Goal: Information Seeking & Learning: Learn about a topic

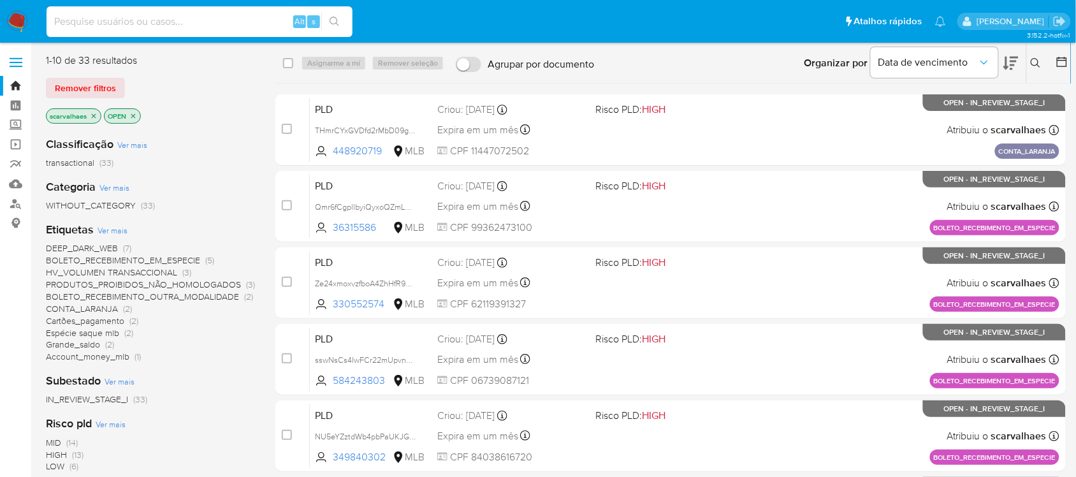
paste input "w7s0lhhj0zSDM32oMzUxgThs"
type input "w7s0lhhj0zSDM32oMzUxgThs"
click at [338, 20] on icon "search-icon" at bounding box center [335, 22] width 10 height 10
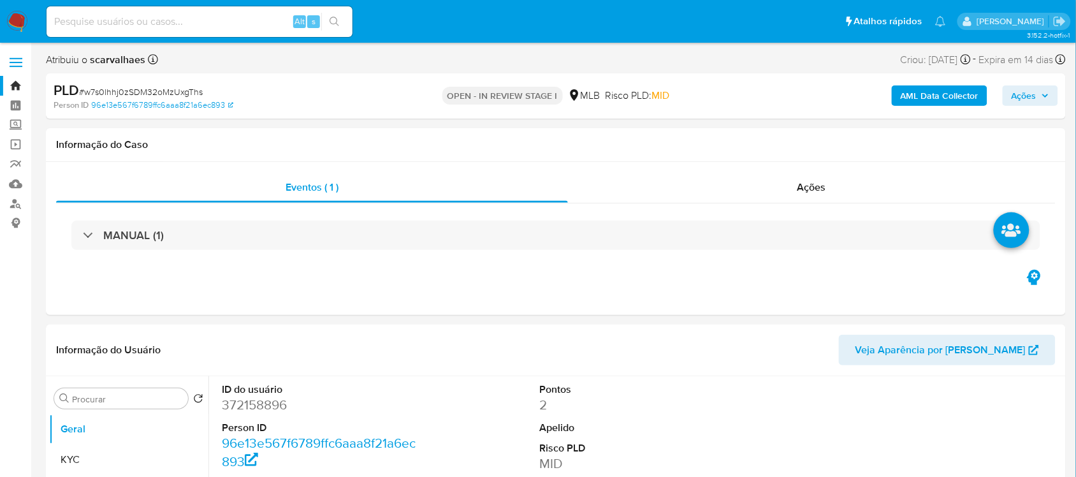
select select "10"
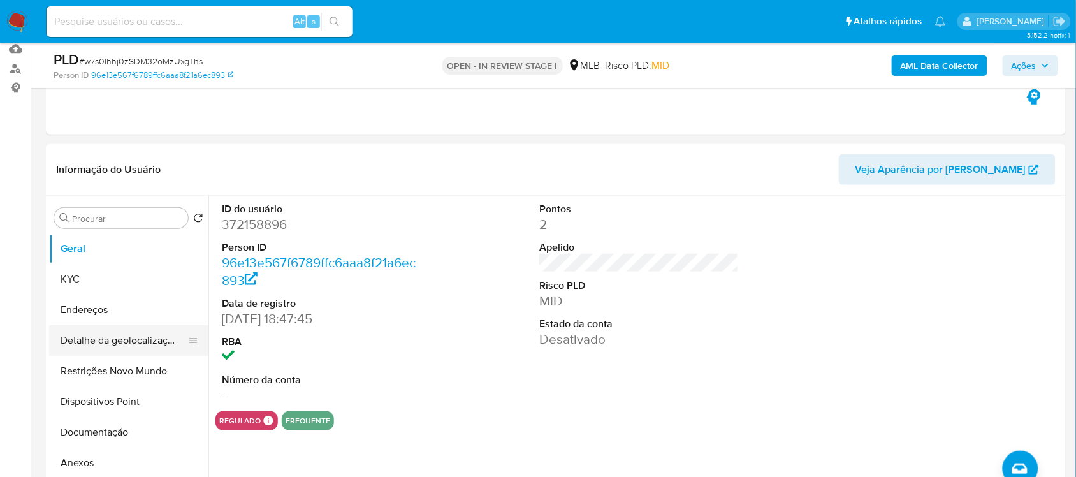
scroll to position [159, 0]
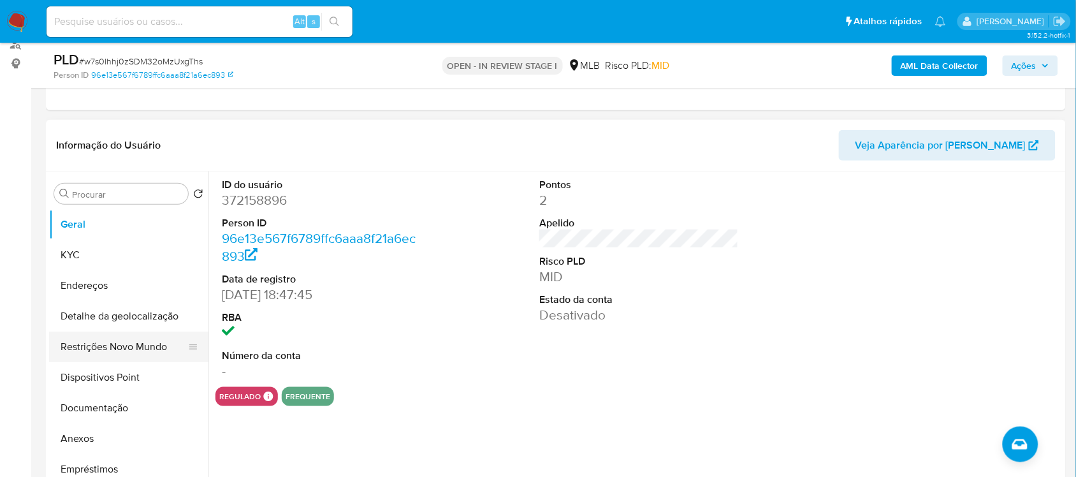
click at [142, 344] on button "Restrições Novo Mundo" at bounding box center [123, 346] width 149 height 31
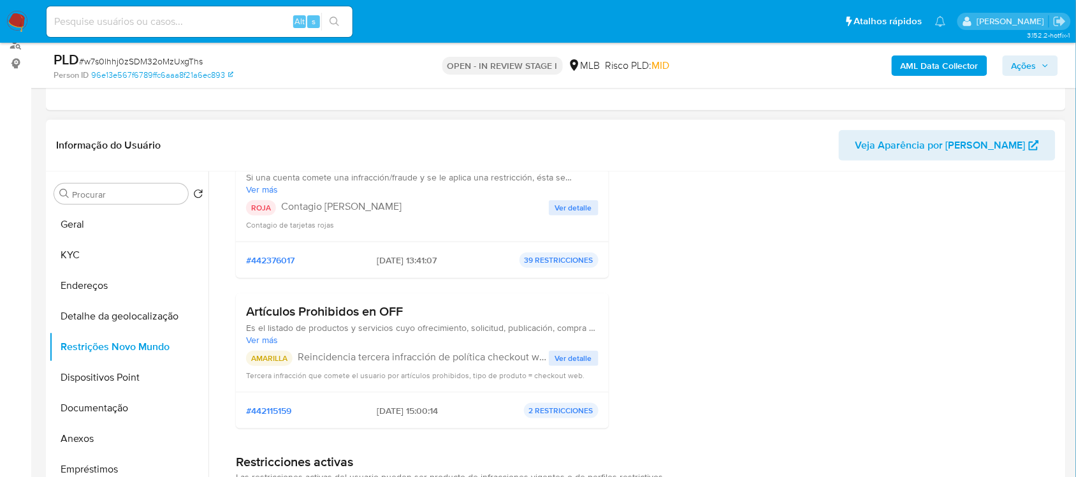
click at [578, 207] on span "Ver detalle" at bounding box center [573, 207] width 37 height 13
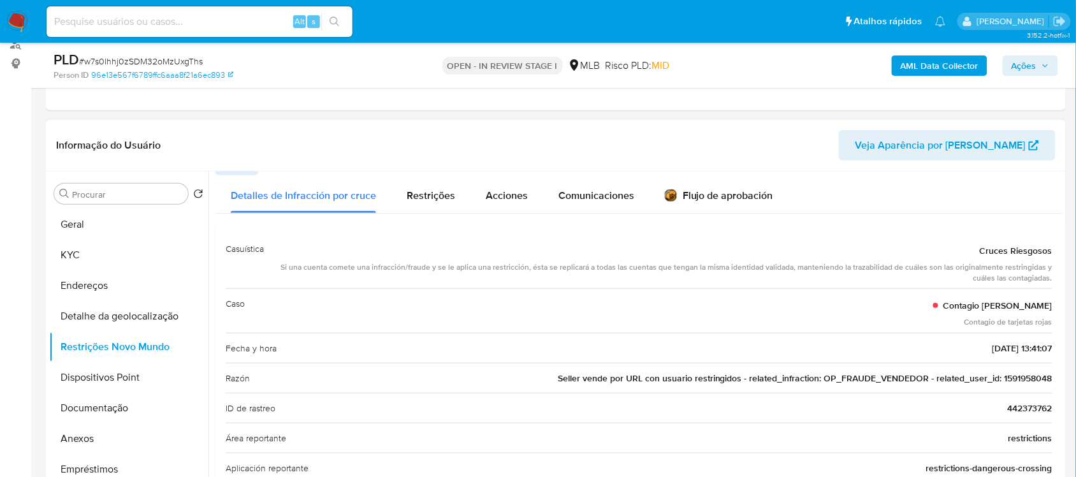
scroll to position [0, 0]
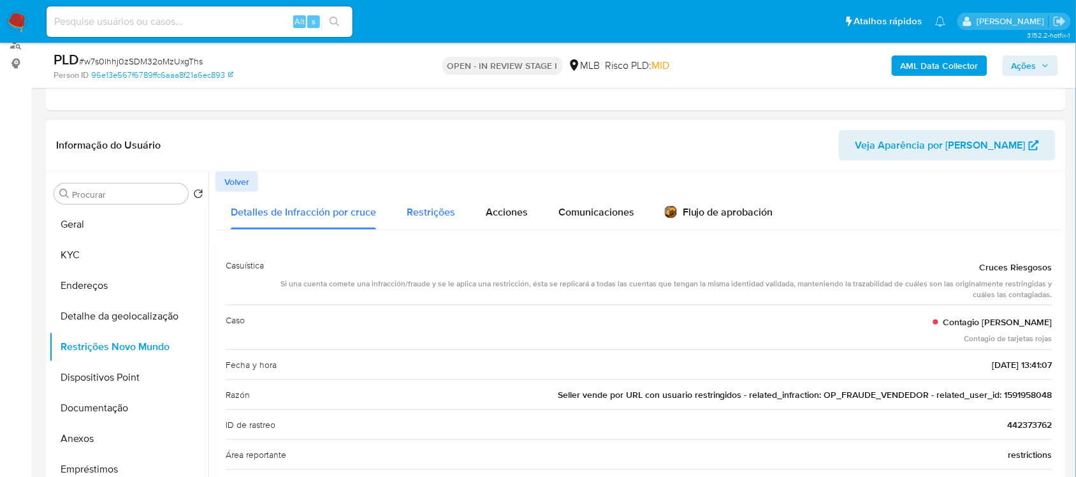
click at [442, 217] on span "Restrições" at bounding box center [431, 212] width 48 height 15
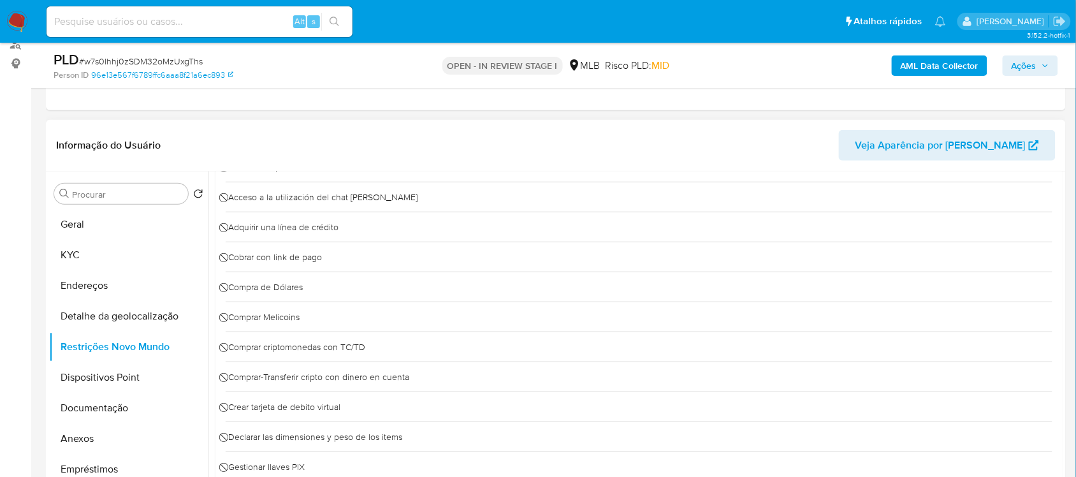
scroll to position [80, 0]
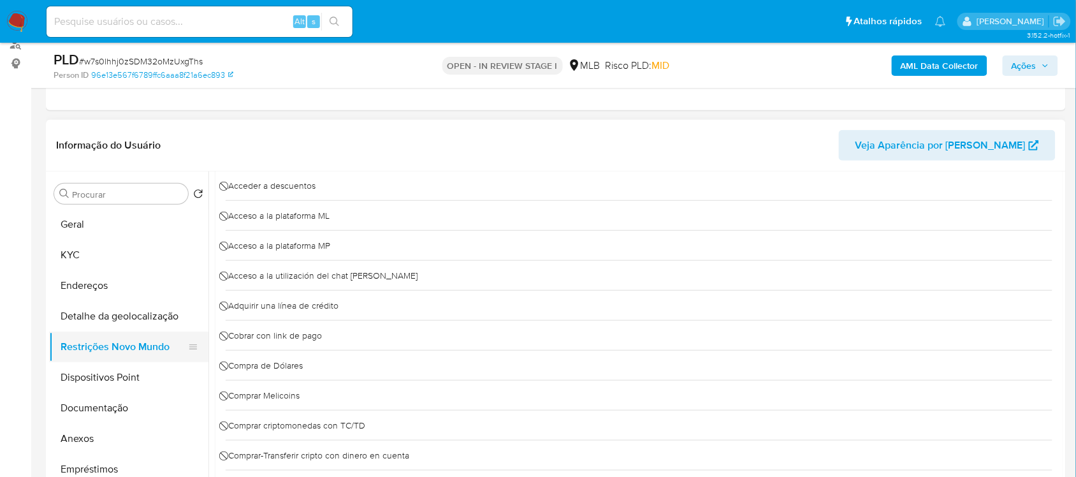
click at [154, 351] on button "Restrições Novo Mundo" at bounding box center [123, 346] width 149 height 31
drag, startPoint x: 127, startPoint y: 344, endPoint x: 135, endPoint y: 342, distance: 8.1
click at [129, 346] on button "Restrições Novo Mundo" at bounding box center [123, 346] width 149 height 31
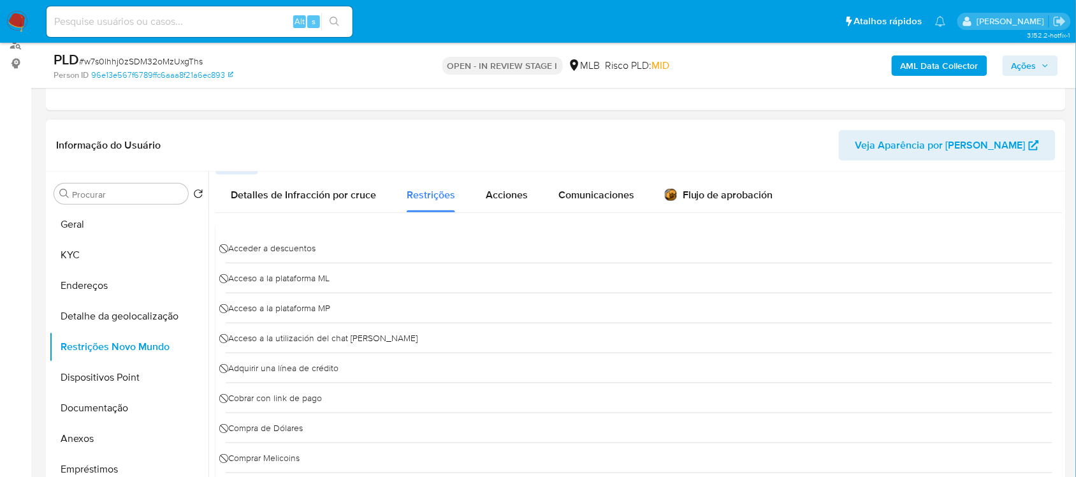
scroll to position [0, 0]
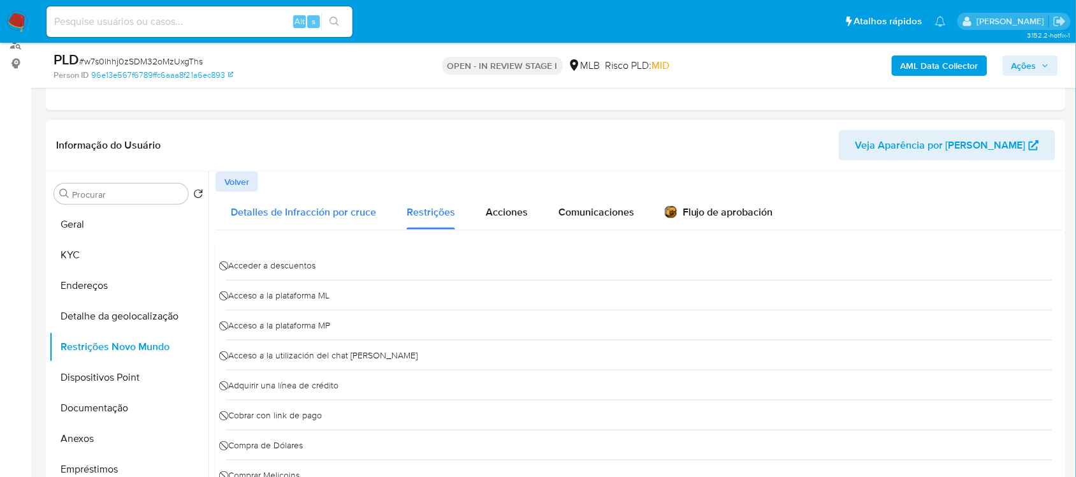
click at [306, 211] on span "Detalles de Infracción por cruce" at bounding box center [303, 212] width 145 height 15
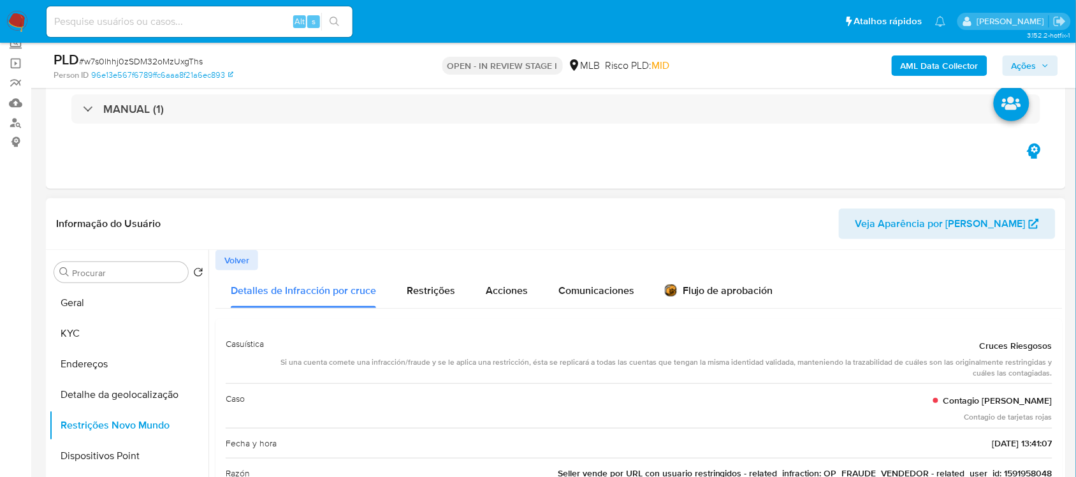
scroll to position [80, 0]
click at [237, 259] on span "Volver" at bounding box center [236, 261] width 25 height 18
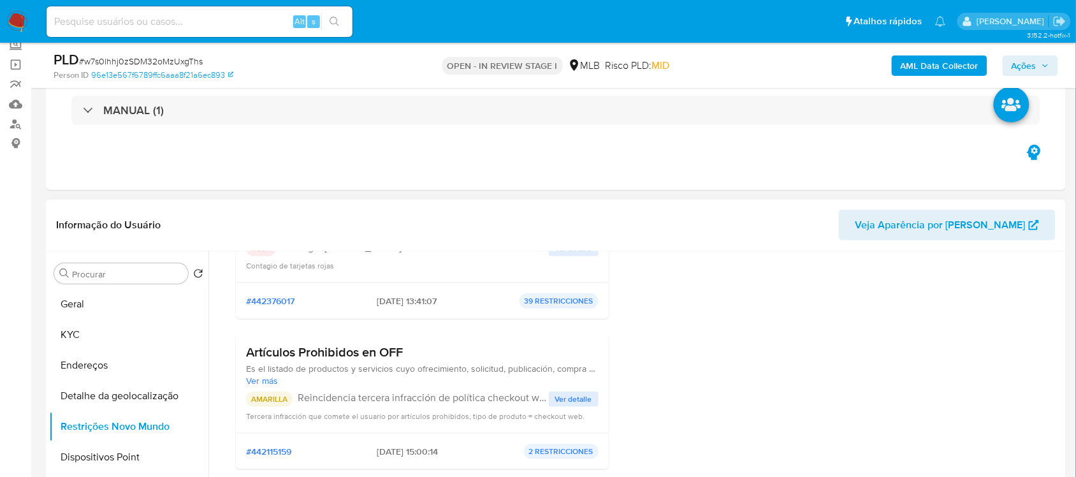
scroll to position [239, 0]
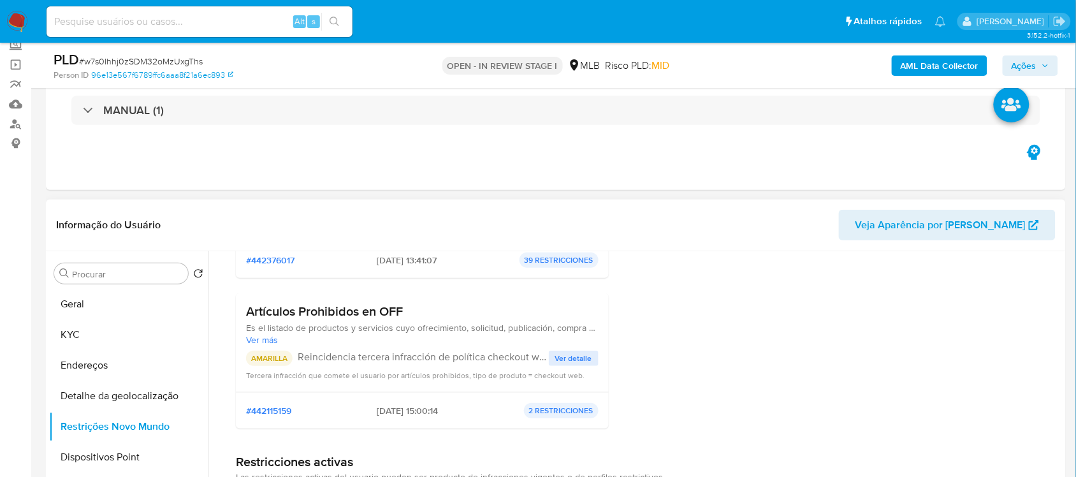
click at [560, 356] on span "Ver detalle" at bounding box center [573, 358] width 37 height 13
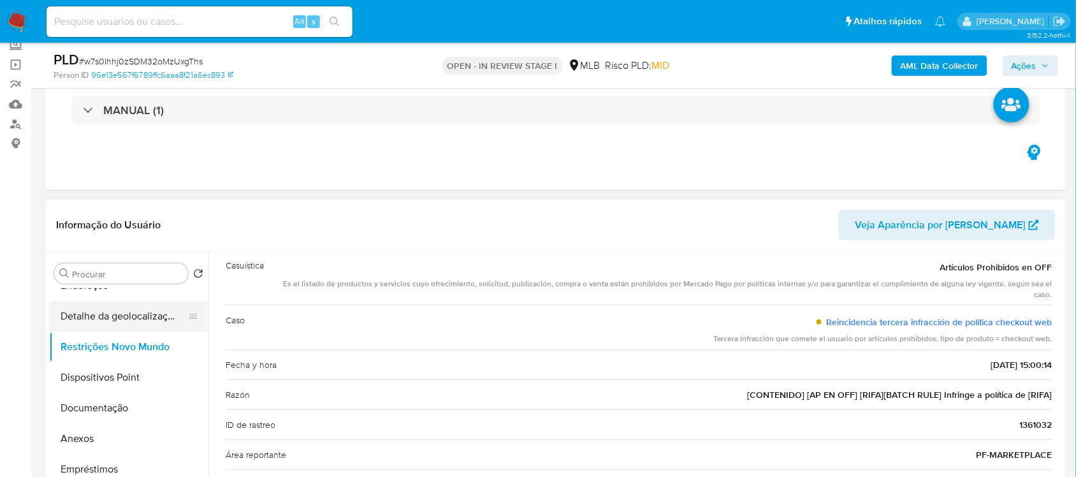
scroll to position [159, 0]
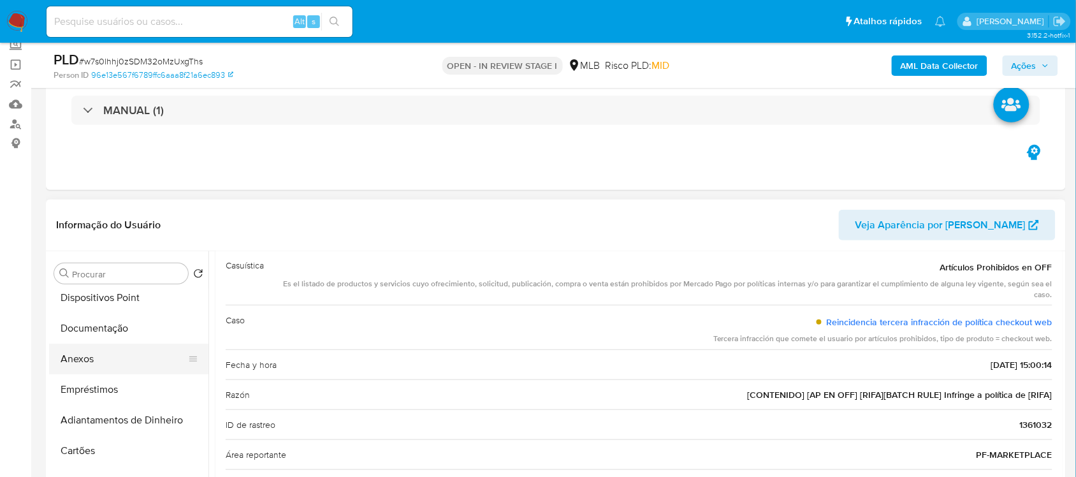
drag, startPoint x: 103, startPoint y: 367, endPoint x: 94, endPoint y: 367, distance: 8.3
click at [96, 367] on button "Anexos" at bounding box center [123, 359] width 149 height 31
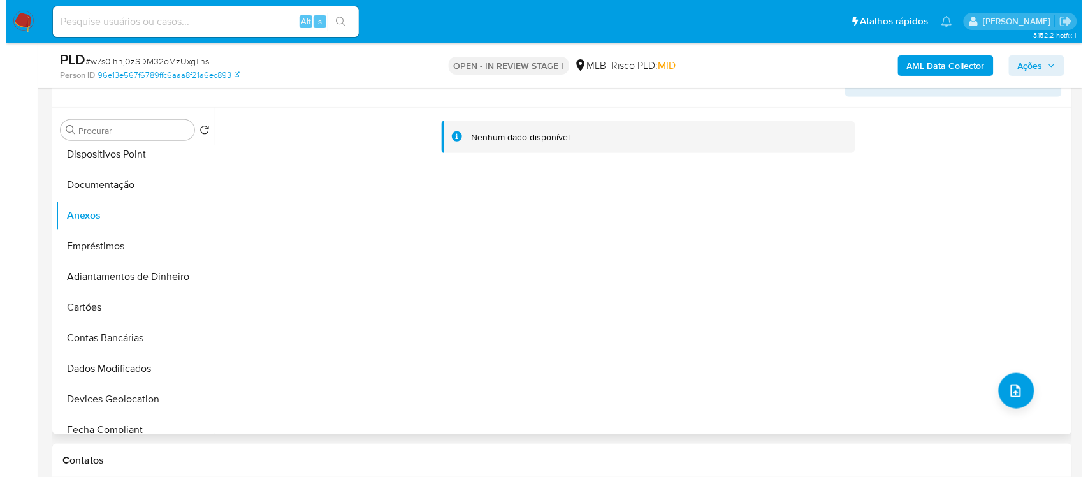
scroll to position [239, 0]
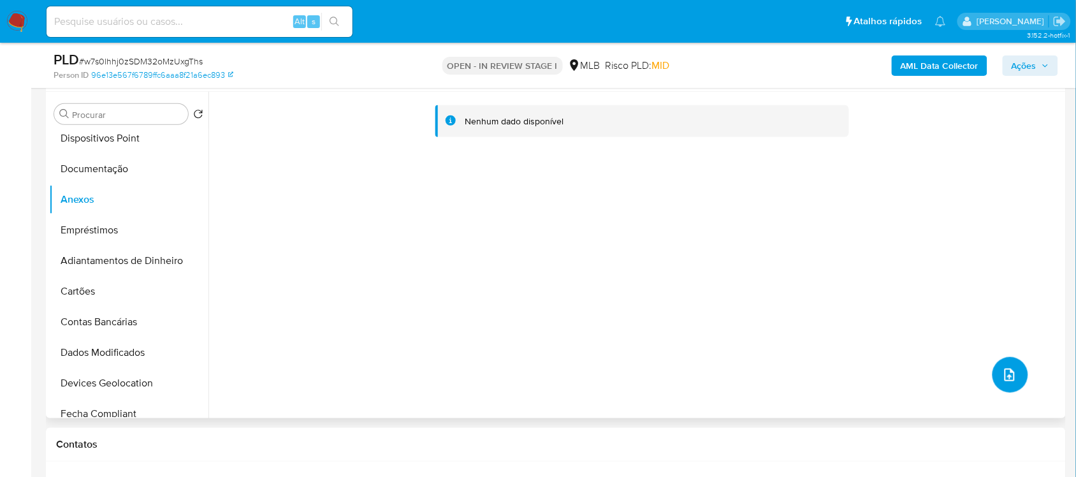
click at [1005, 381] on icon "upload-file" at bounding box center [1009, 374] width 15 height 15
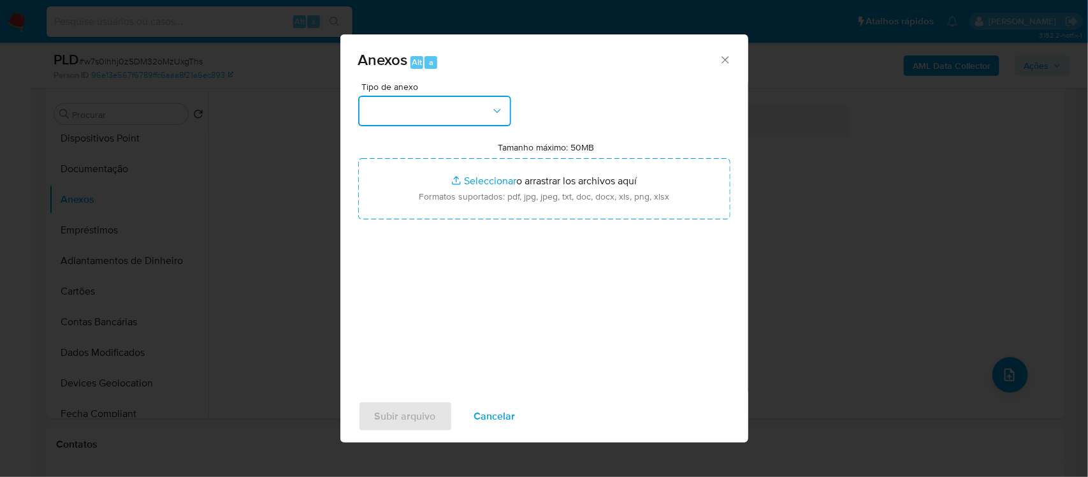
click at [502, 115] on icon "button" at bounding box center [497, 111] width 13 height 13
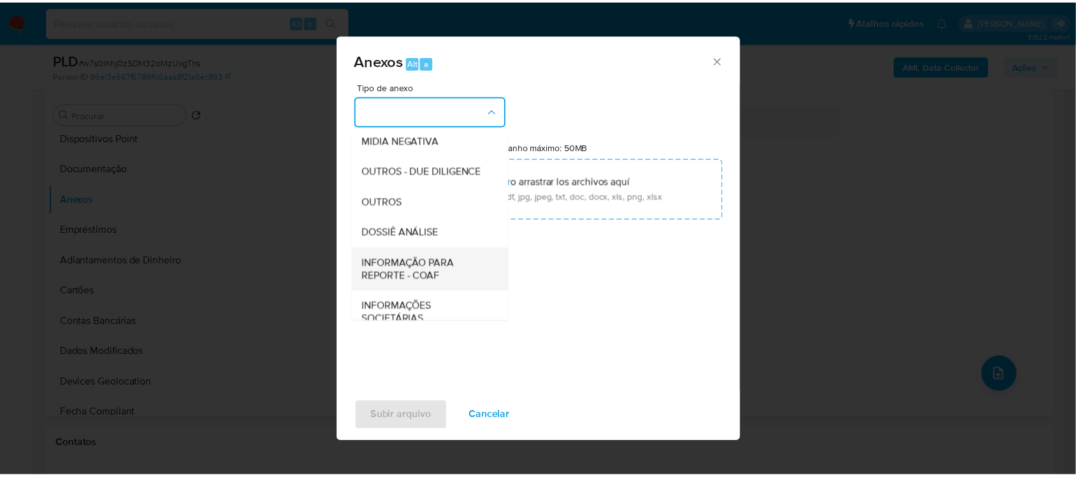
scroll to position [159, 0]
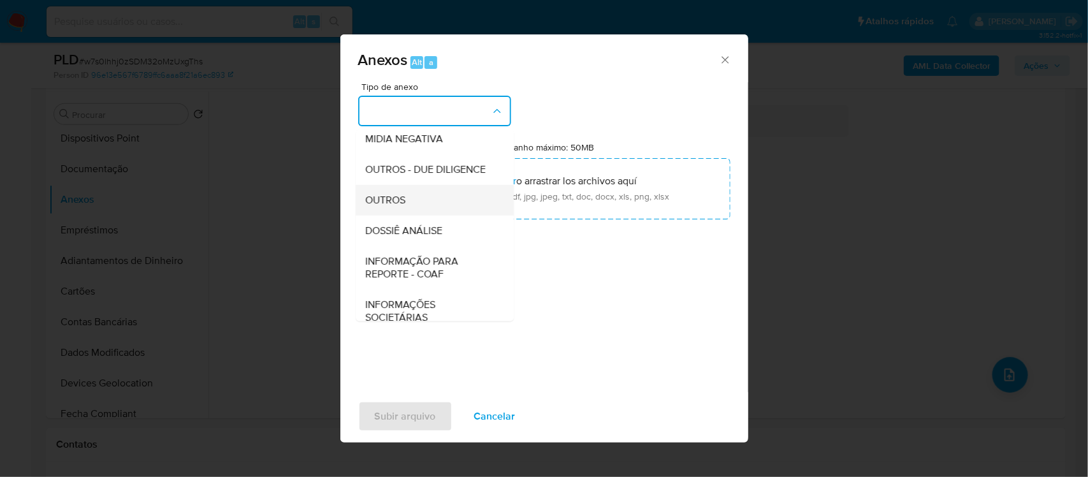
click at [419, 215] on div "OUTROS" at bounding box center [431, 199] width 130 height 31
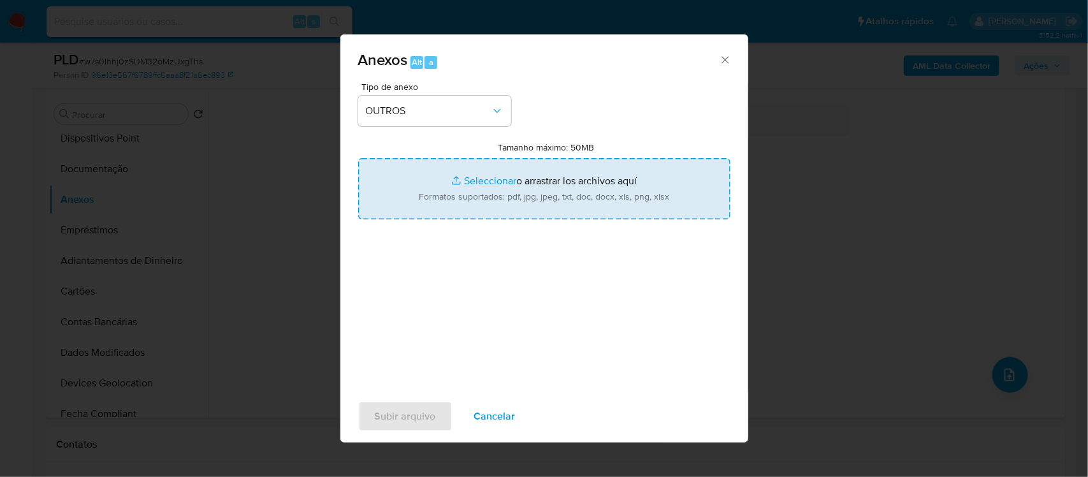
click at [483, 189] on input "Tamanho máximo: 50MB Seleccionar archivos" at bounding box center [544, 188] width 372 height 61
type input "C:\fakepath\SAR - xxxx - CPF 46756550845 - JAQUELINE SILVA DE BARROS (1).pdf"
click at [478, 178] on input "Tamanho máximo: 50MB Seleccionar archivos" at bounding box center [544, 188] width 372 height 61
type input "C:\fakepath\Mulan Jaqueline Silva de Barros 372158896_2025_08_13_19_57_53 - Res…"
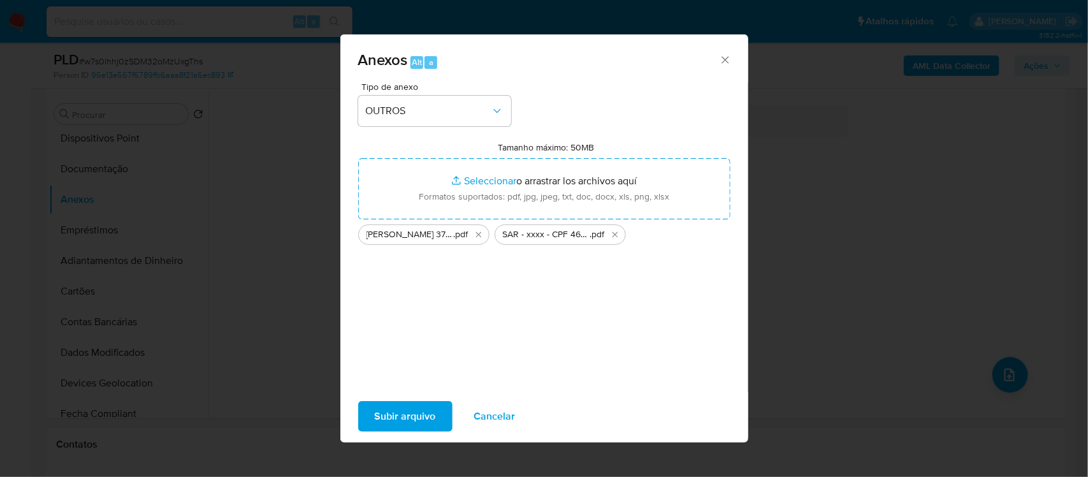
click at [409, 409] on span "Subir arquivo" at bounding box center [405, 416] width 61 height 28
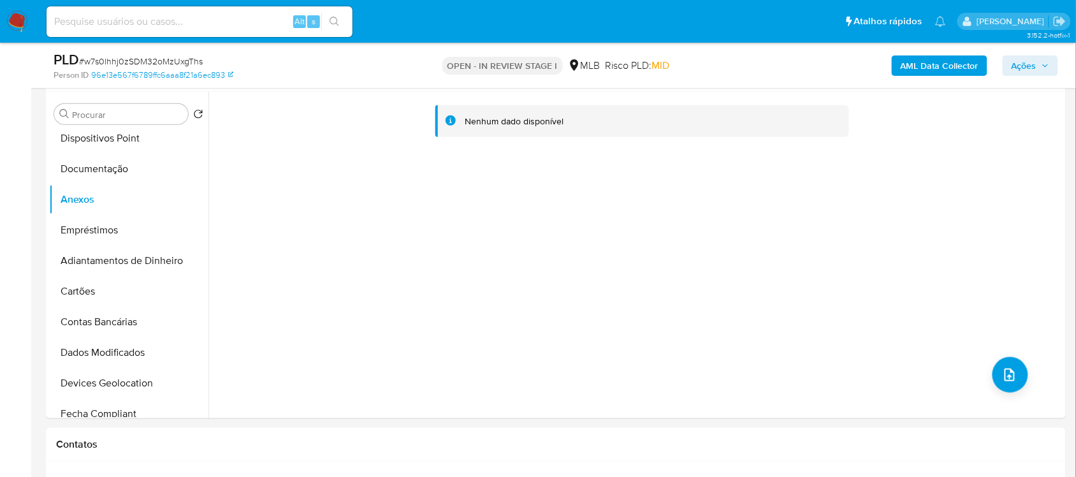
click at [409, 409] on div "Nenhum dado disponível" at bounding box center [635, 255] width 854 height 326
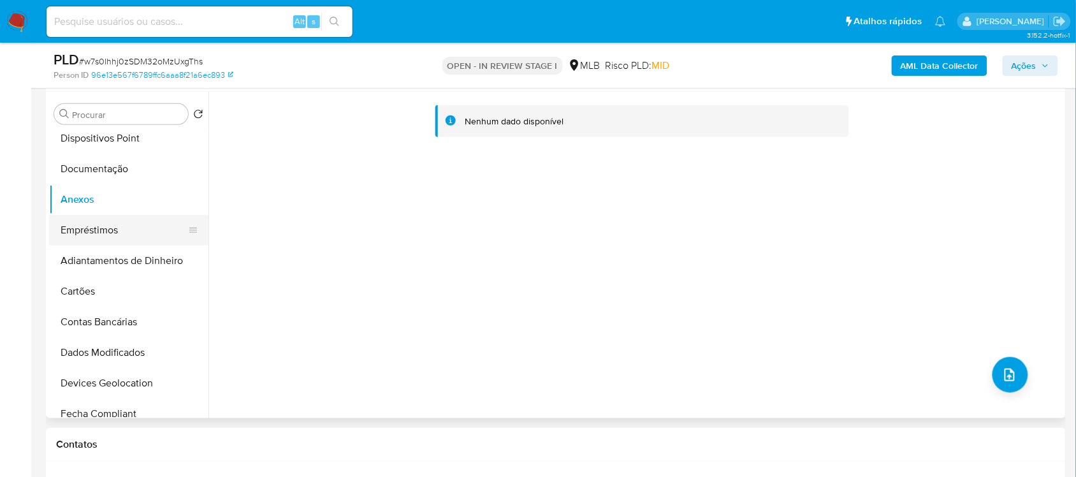
click at [109, 227] on button "Empréstimos" at bounding box center [123, 230] width 149 height 31
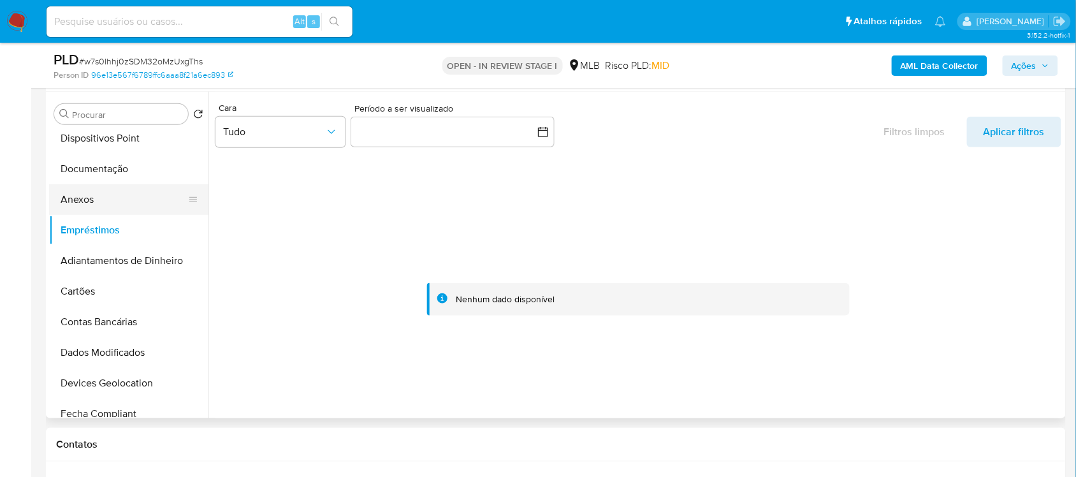
click at [107, 203] on button "Anexos" at bounding box center [123, 199] width 149 height 31
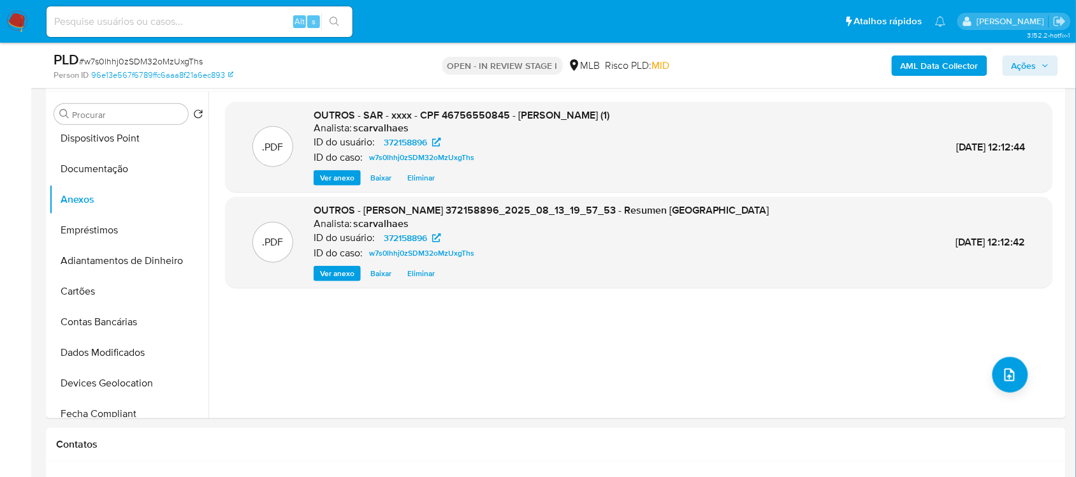
click at [1022, 68] on span "Ações" at bounding box center [1024, 65] width 25 height 20
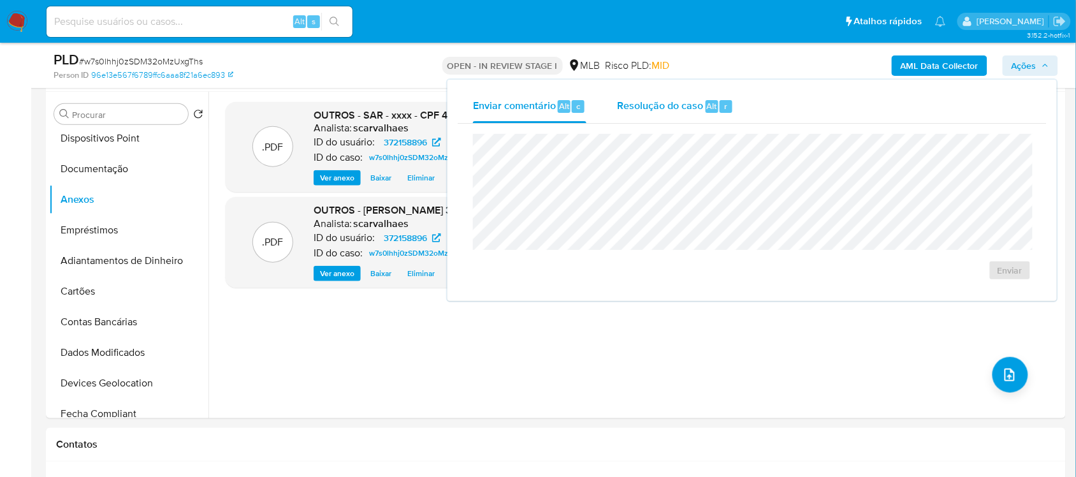
click at [654, 104] on span "Resolução do caso" at bounding box center [660, 105] width 86 height 15
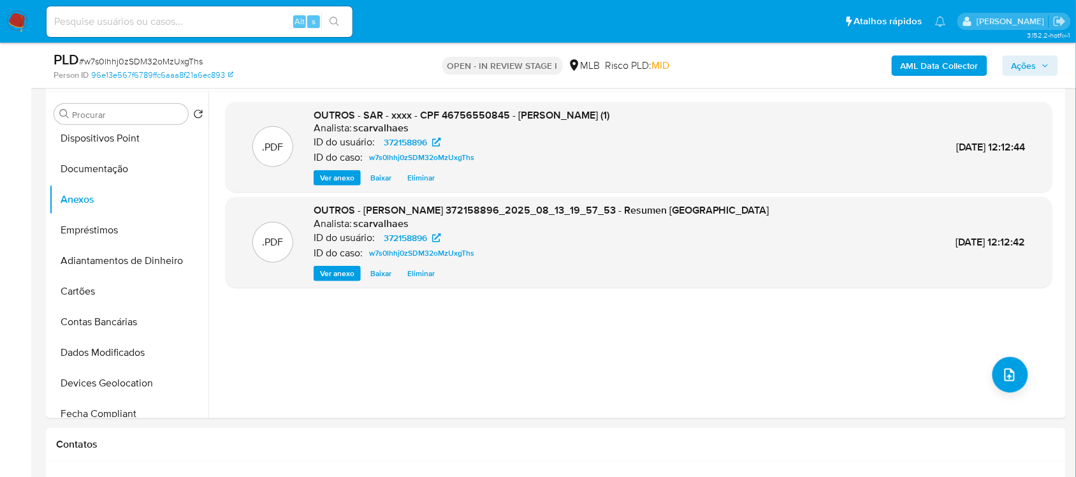
click at [1009, 59] on button "Ações" at bounding box center [1030, 65] width 55 height 20
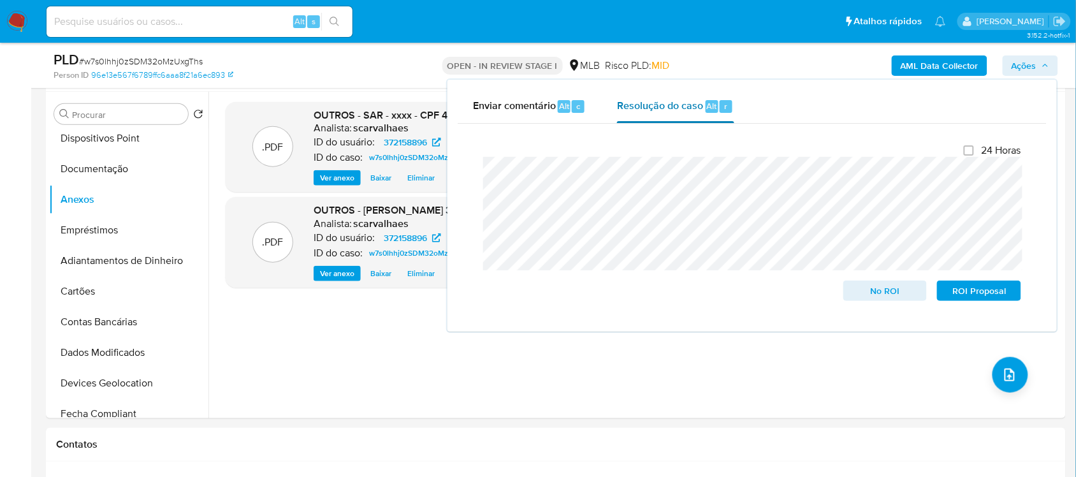
click at [687, 115] on div "Resolução do caso Alt r" at bounding box center [675, 106] width 117 height 33
click at [469, 174] on div "Fechamento do caso 24 Horas No ROI ROI Proposal" at bounding box center [752, 223] width 589 height 198
click at [990, 288] on span "ROI Proposal" at bounding box center [979, 291] width 66 height 18
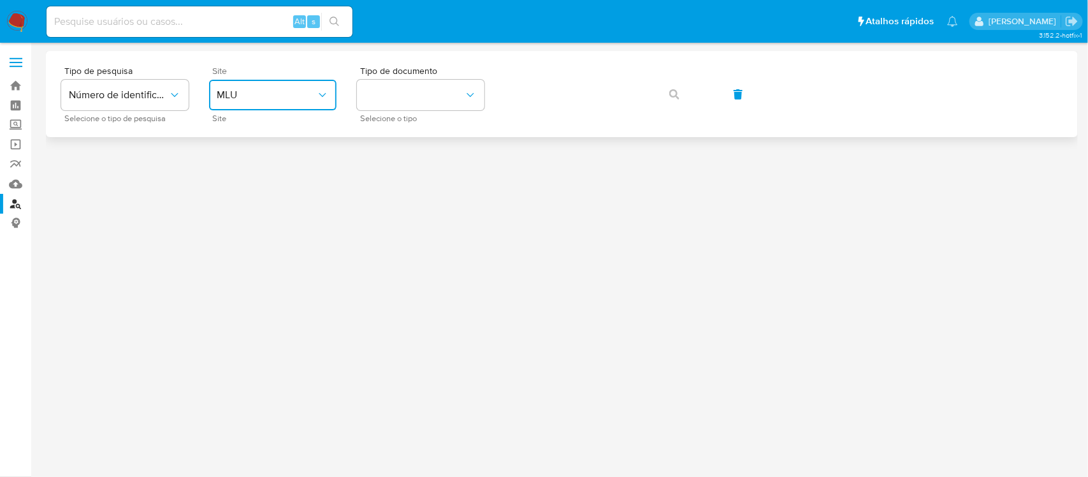
click at [263, 99] on span "MLU" at bounding box center [266, 95] width 99 height 13
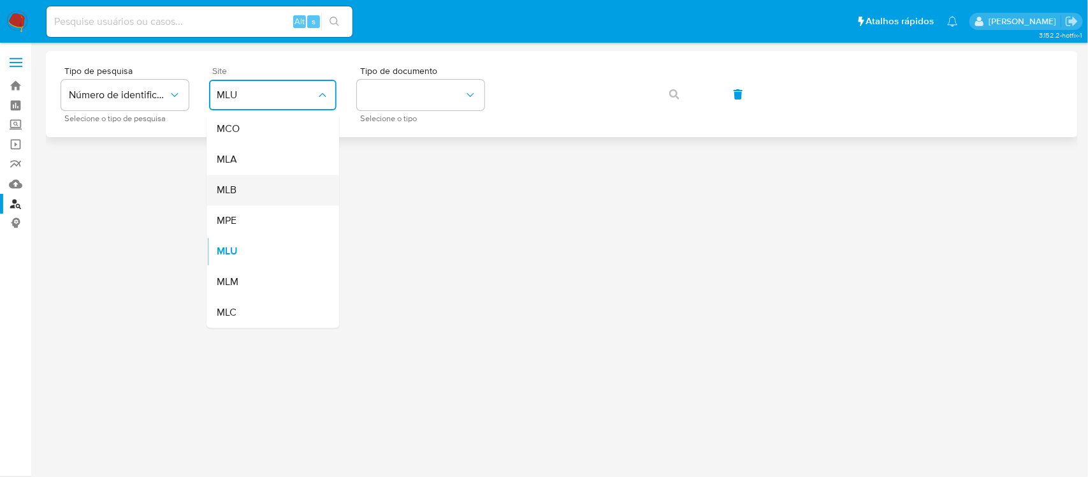
click at [251, 191] on div "MLB" at bounding box center [269, 190] width 105 height 31
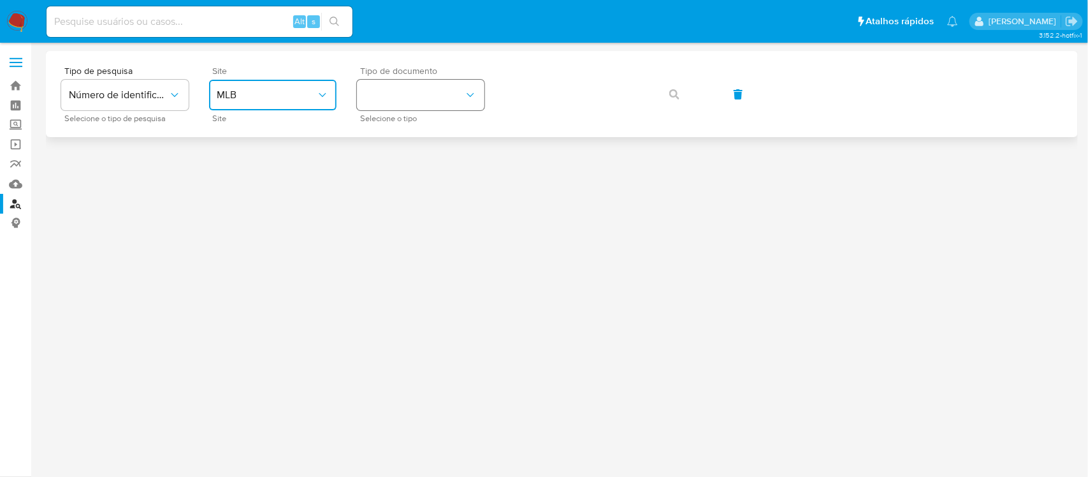
click at [390, 87] on button "identificationType" at bounding box center [420, 95] width 127 height 31
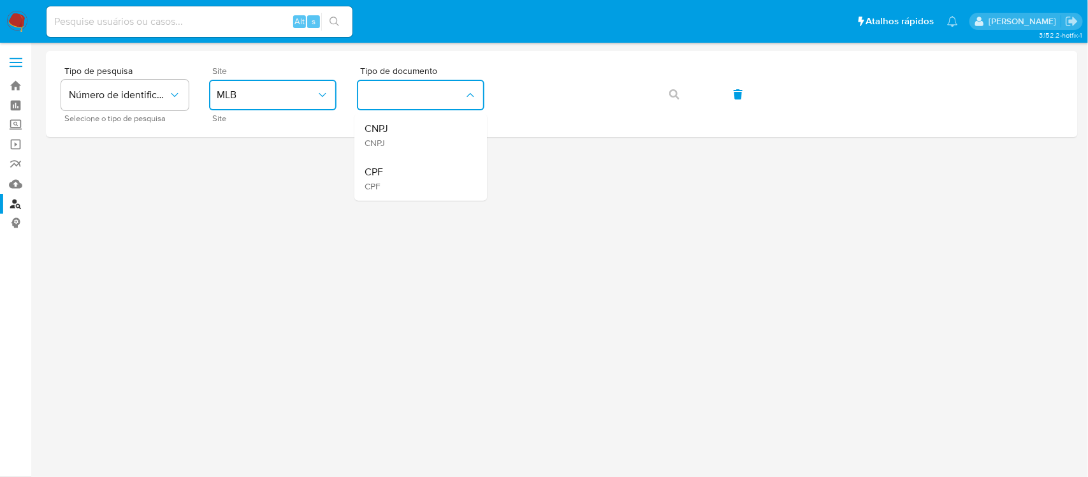
click at [388, 173] on div "CPF CPF" at bounding box center [417, 178] width 105 height 43
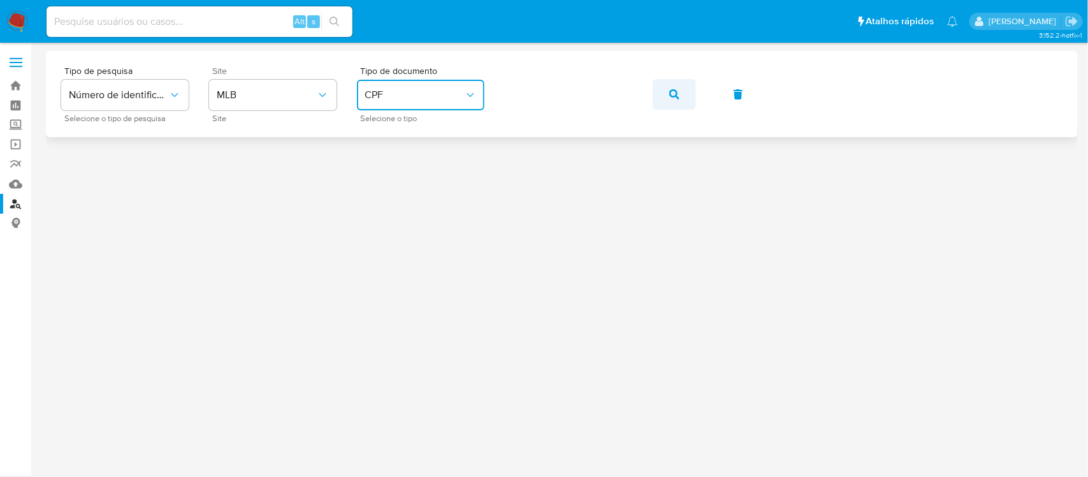
click at [674, 96] on icon "button" at bounding box center [674, 94] width 10 height 10
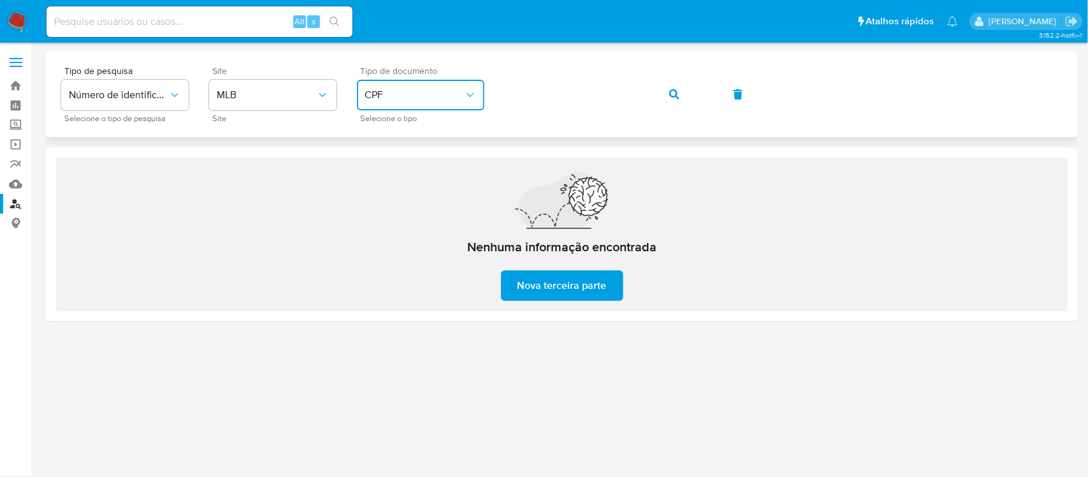
click at [469, 94] on icon "identificationType" at bounding box center [470, 95] width 7 height 4
click at [421, 132] on div "CNPJ CNPJ" at bounding box center [417, 135] width 105 height 43
click at [669, 94] on icon "button" at bounding box center [674, 94] width 10 height 10
click at [425, 87] on button "CNPJ" at bounding box center [420, 95] width 127 height 31
click at [397, 170] on div "CPF CPF" at bounding box center [417, 178] width 105 height 43
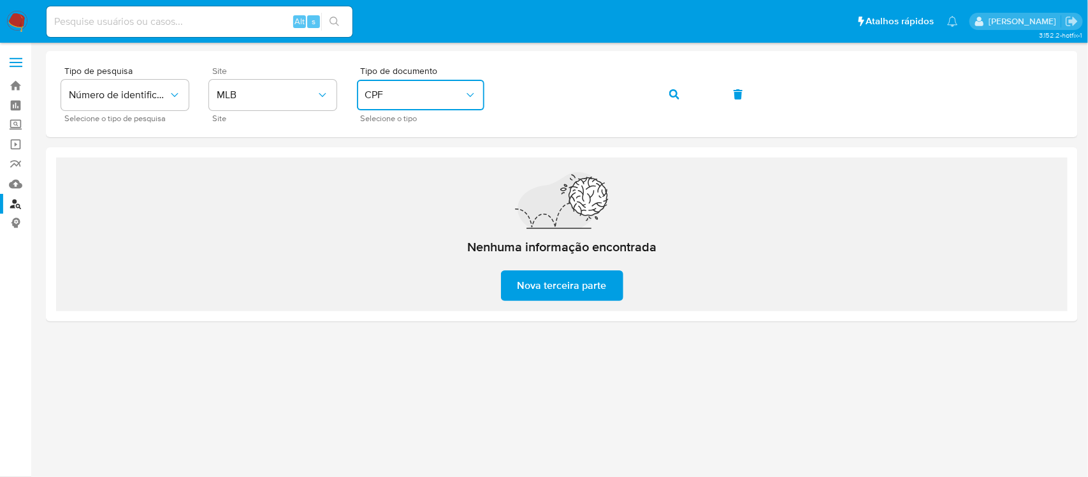
click at [494, 100] on div "Tipo de pesquisa Número de identificação Selecione o tipo de pesquisa Site MLB …" at bounding box center [561, 93] width 1001 height 55
click at [677, 98] on icon "button" at bounding box center [674, 94] width 10 height 10
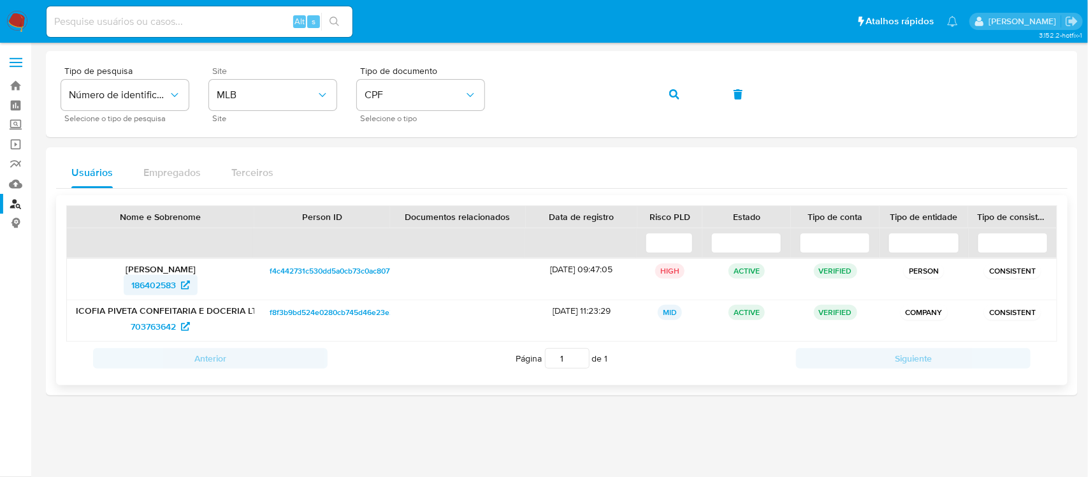
click at [170, 287] on span "186402583" at bounding box center [153, 285] width 45 height 20
click at [17, 82] on link "Bandeja" at bounding box center [76, 86] width 152 height 20
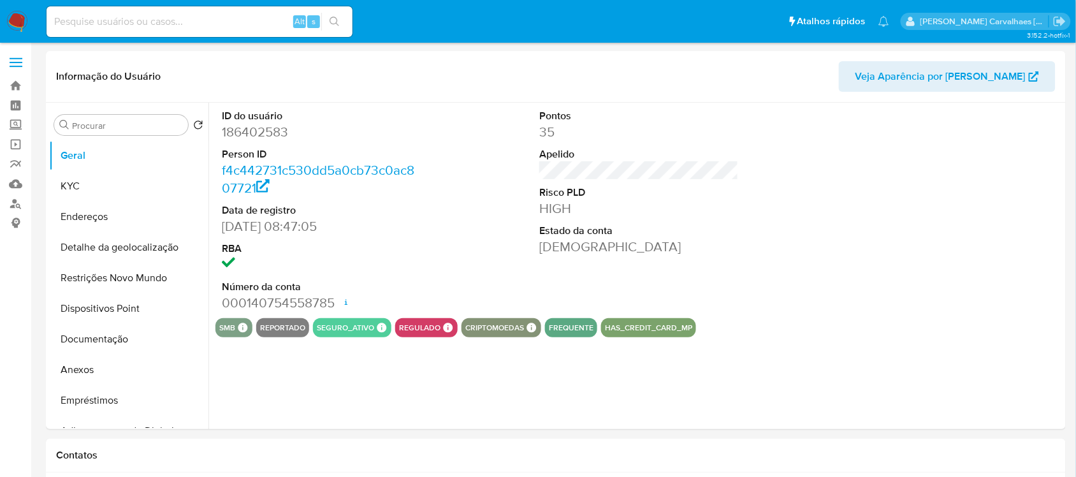
select select "10"
click at [87, 373] on button "Anexos" at bounding box center [123, 369] width 149 height 31
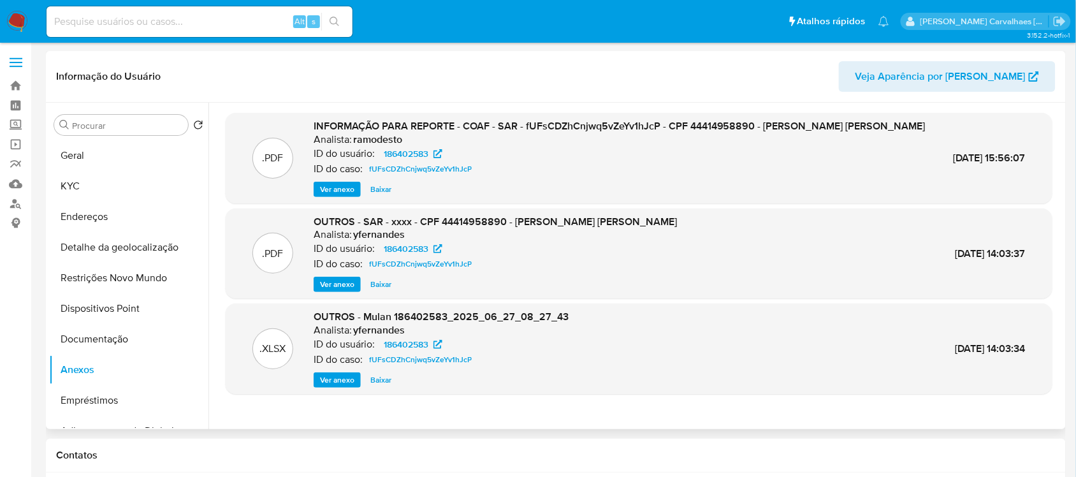
click at [321, 196] on span "Ver anexo" at bounding box center [337, 189] width 34 height 13
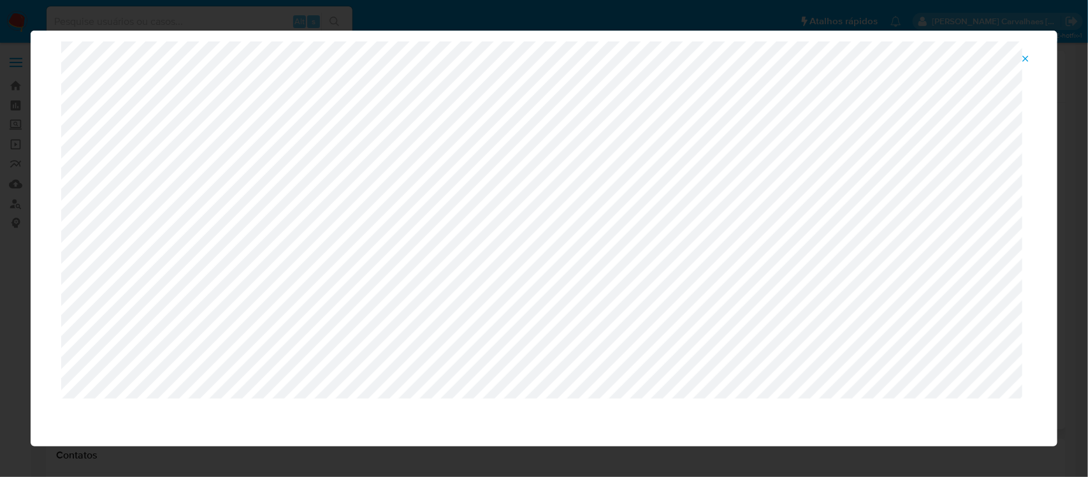
scroll to position [58, 0]
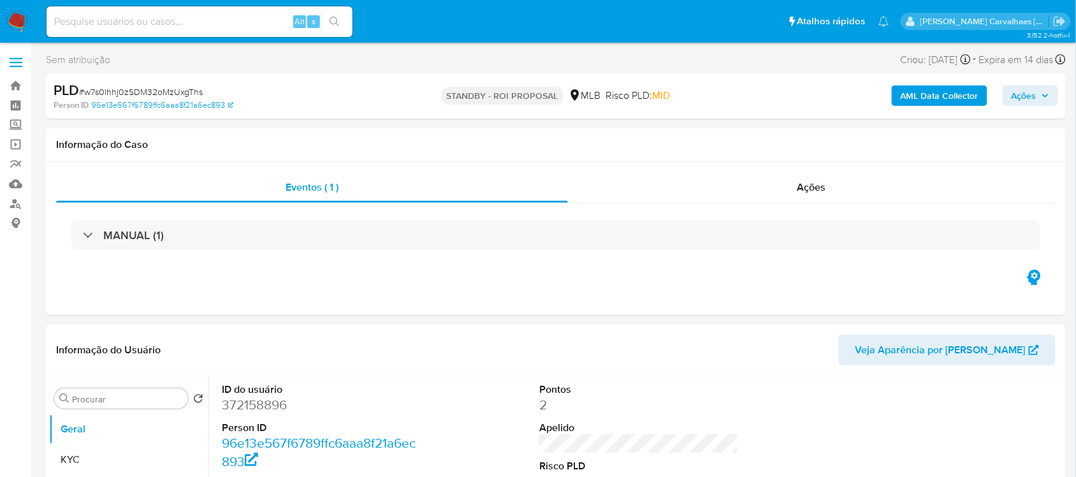
select select "10"
click at [137, 20] on input at bounding box center [200, 21] width 306 height 17
paste input "a0p8CvLX0DQVfVtAxm91ld5i"
type input "a0p8CvLX0DQVfVtAxm91ld5i"
click at [336, 18] on icon "search-icon" at bounding box center [335, 22] width 10 height 10
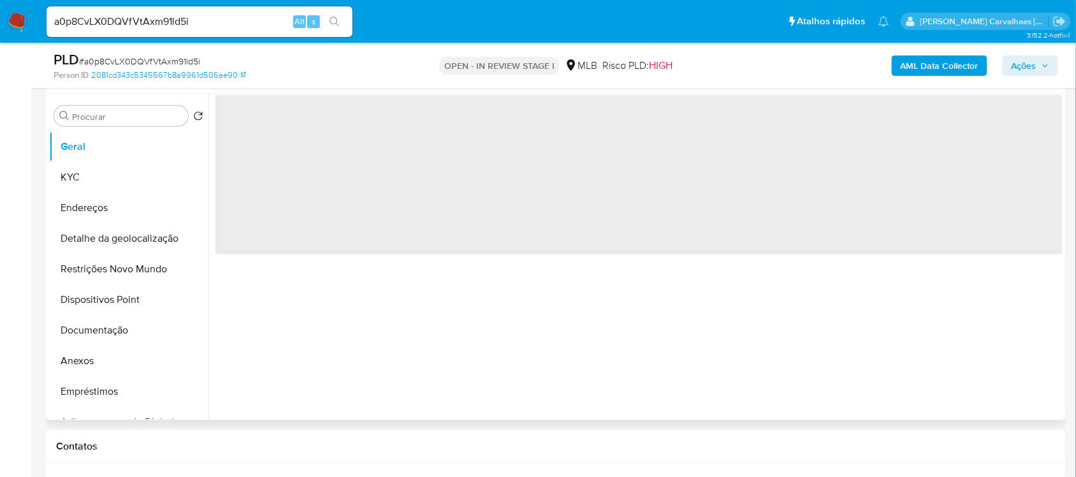
scroll to position [239, 0]
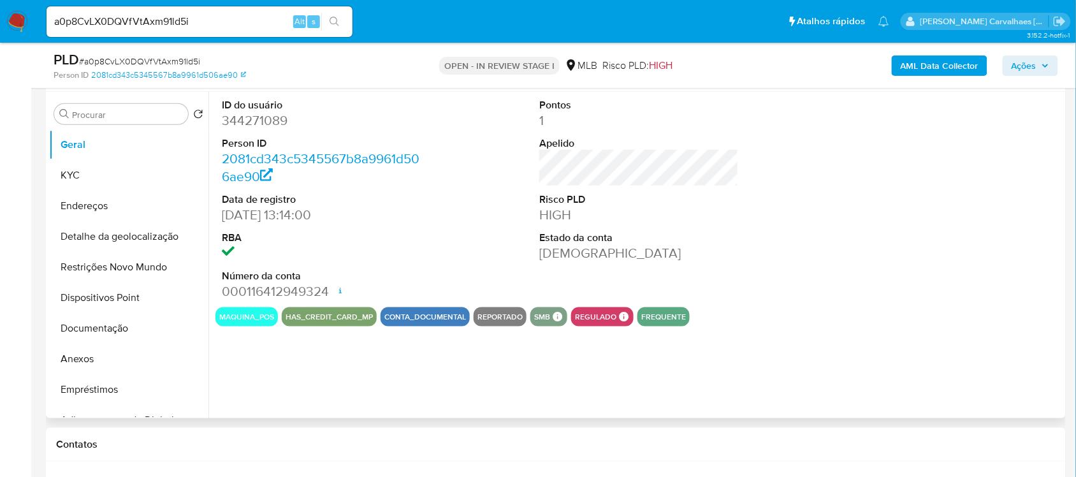
select select "10"
click at [98, 359] on button "Anexos" at bounding box center [123, 359] width 149 height 31
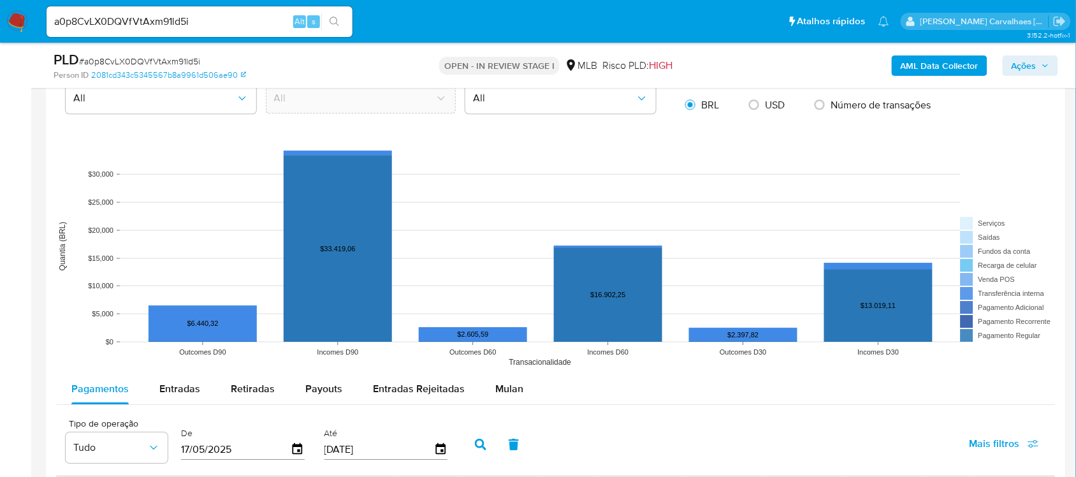
scroll to position [1195, 0]
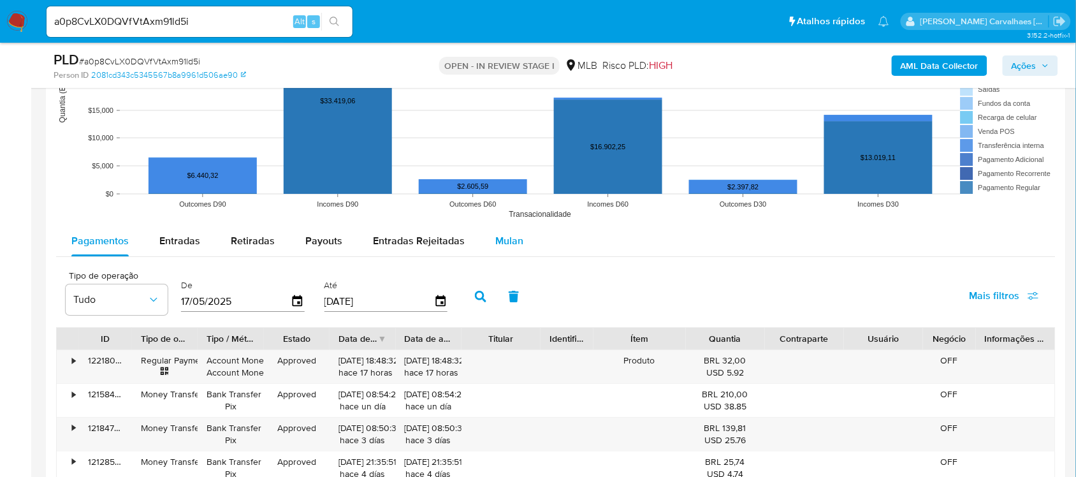
click at [511, 244] on span "Mulan" at bounding box center [509, 240] width 28 height 15
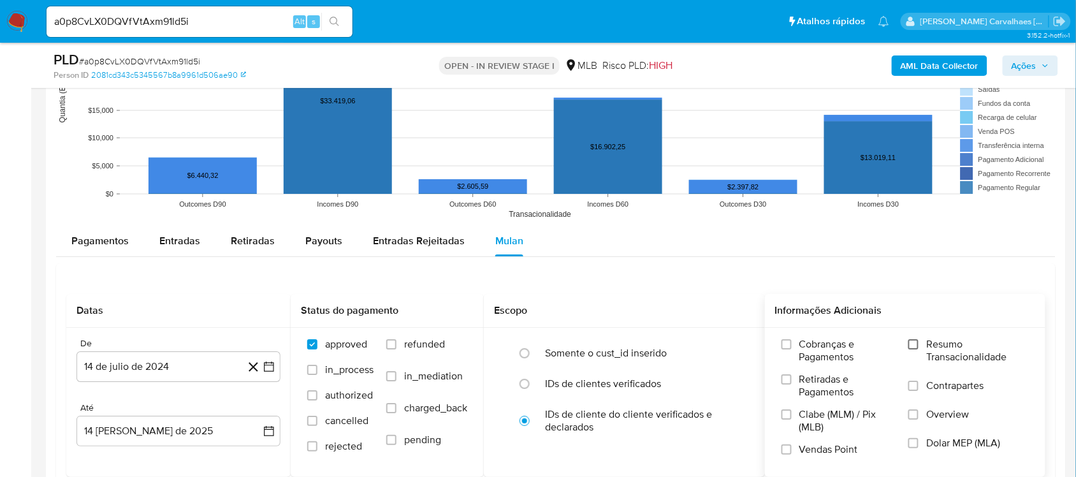
click at [915, 342] on input "Resumo Transacionalidade" at bounding box center [913, 344] width 10 height 10
click at [272, 367] on icon "button" at bounding box center [269, 366] width 13 height 13
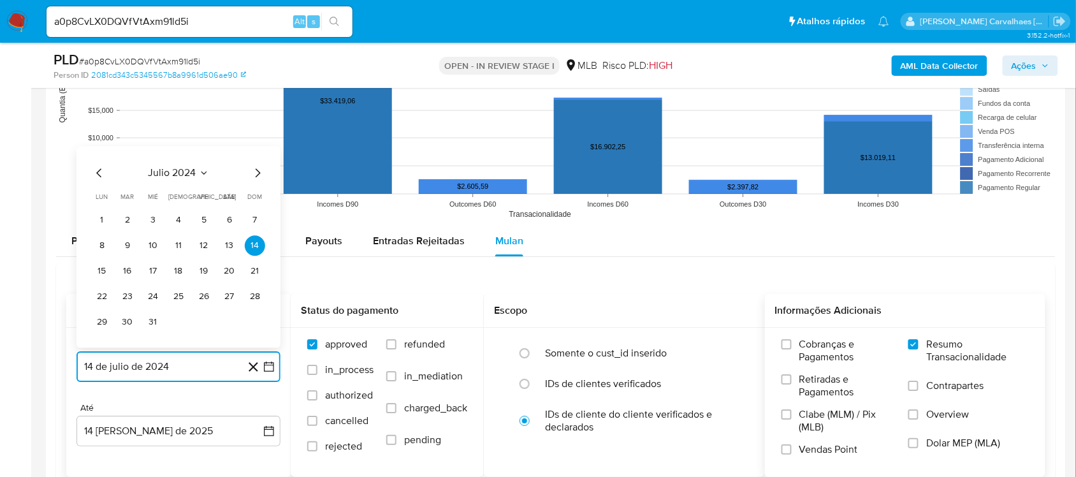
click at [258, 173] on icon "Mes siguiente" at bounding box center [258, 172] width 5 height 9
click at [255, 173] on icon "Mes siguiente" at bounding box center [257, 172] width 15 height 15
click at [258, 147] on icon "Mes siguiente" at bounding box center [258, 147] width 5 height 9
click at [255, 177] on icon "Mes siguiente" at bounding box center [257, 172] width 15 height 15
click at [254, 171] on icon "Mes siguiente" at bounding box center [257, 172] width 15 height 15
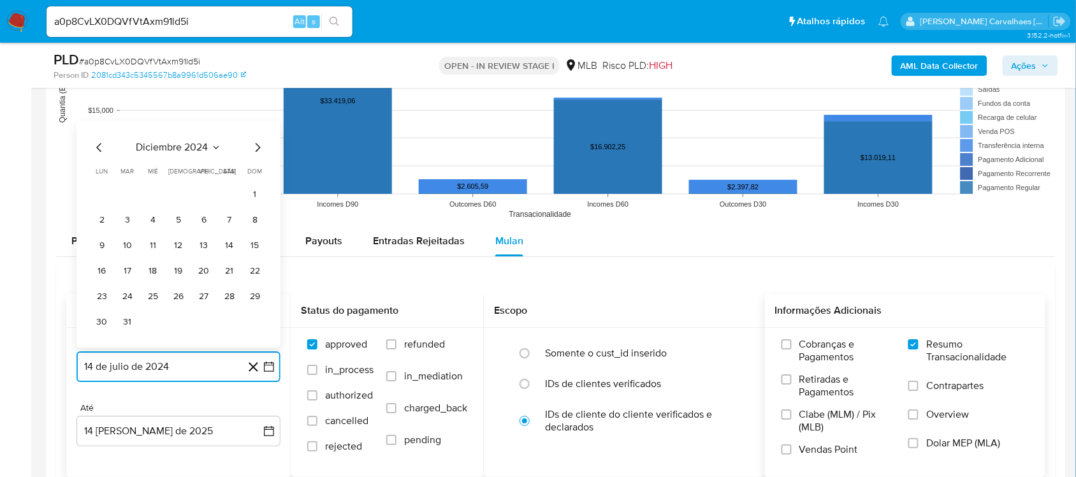
click at [255, 150] on icon "Mes siguiente" at bounding box center [257, 147] width 15 height 15
click at [252, 173] on icon "Mes siguiente" at bounding box center [257, 172] width 15 height 15
click at [252, 172] on icon "Mes siguiente" at bounding box center [257, 172] width 15 height 15
click at [255, 148] on icon "Mes siguiente" at bounding box center [257, 147] width 15 height 15
click at [256, 177] on icon "Mes siguiente" at bounding box center [257, 172] width 15 height 15
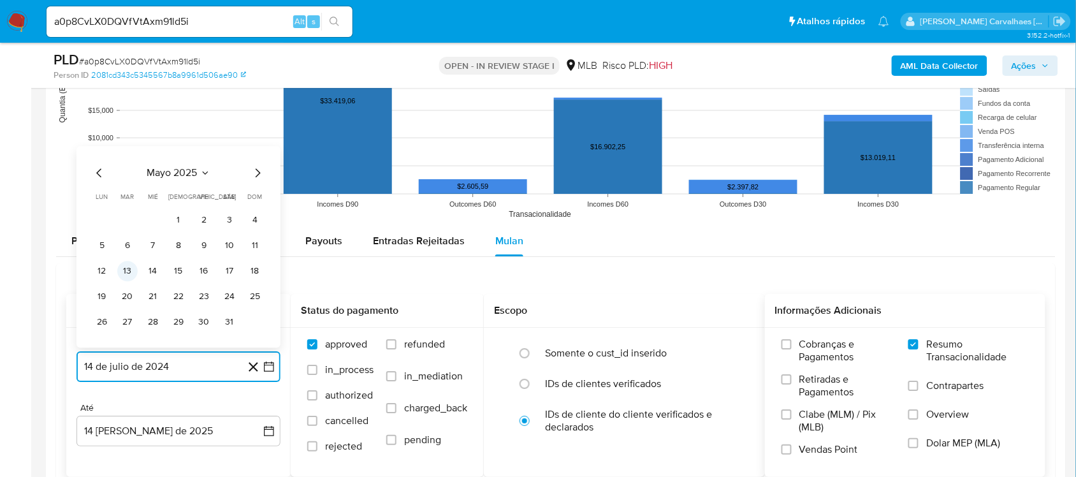
click at [126, 271] on button "13" at bounding box center [127, 271] width 20 height 20
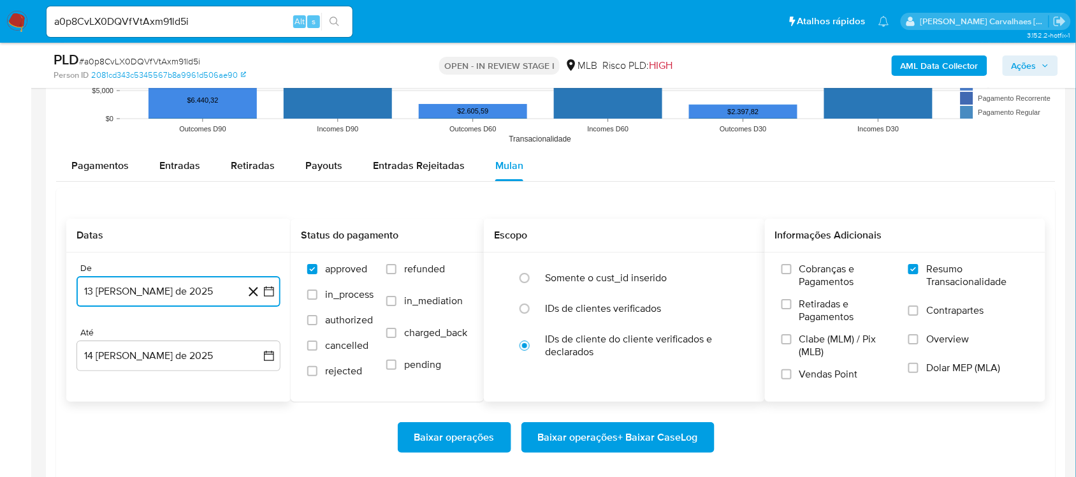
scroll to position [1355, 0]
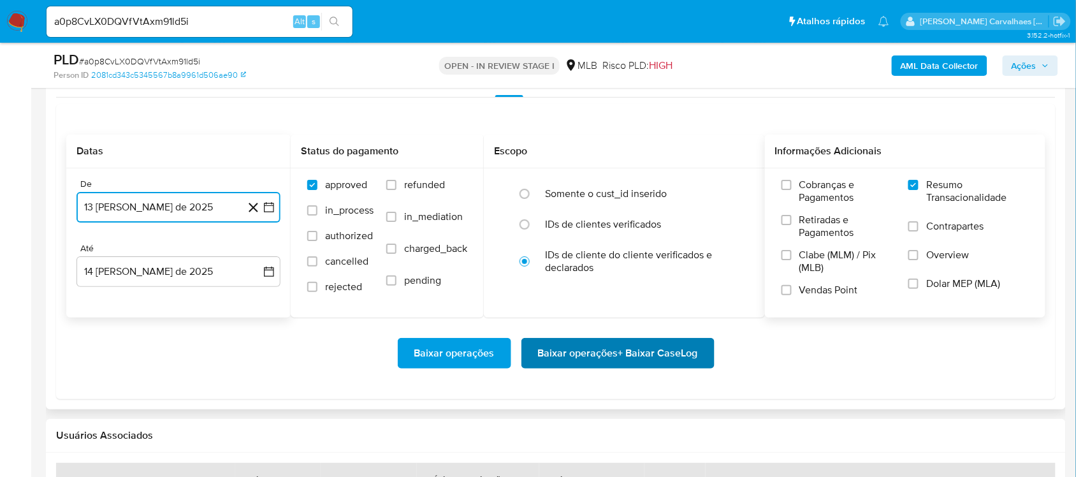
click at [572, 351] on span "Baixar operações + Baixar CaseLog" at bounding box center [618, 353] width 160 height 28
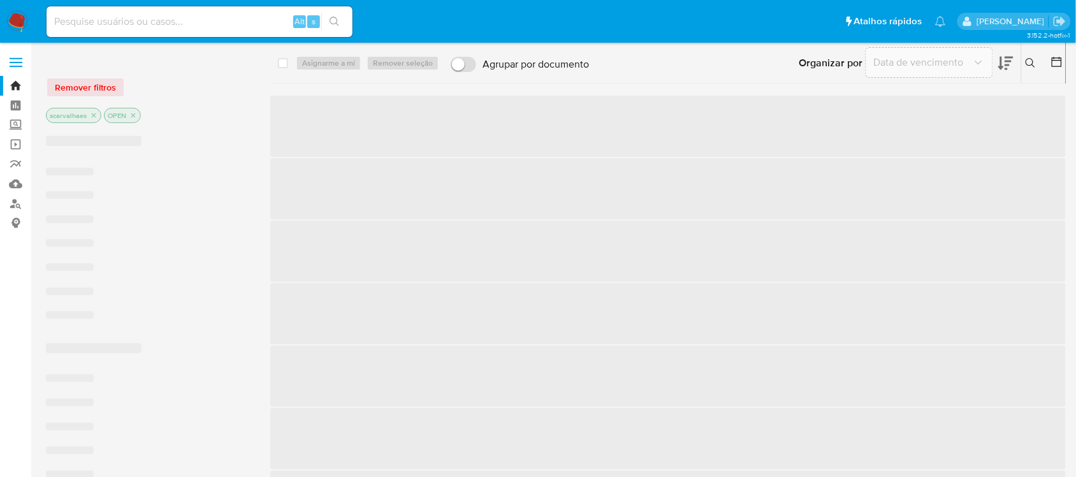
drag, startPoint x: 132, startPoint y: 20, endPoint x: 100, endPoint y: 27, distance: 32.5
click at [102, 27] on input at bounding box center [200, 21] width 306 height 17
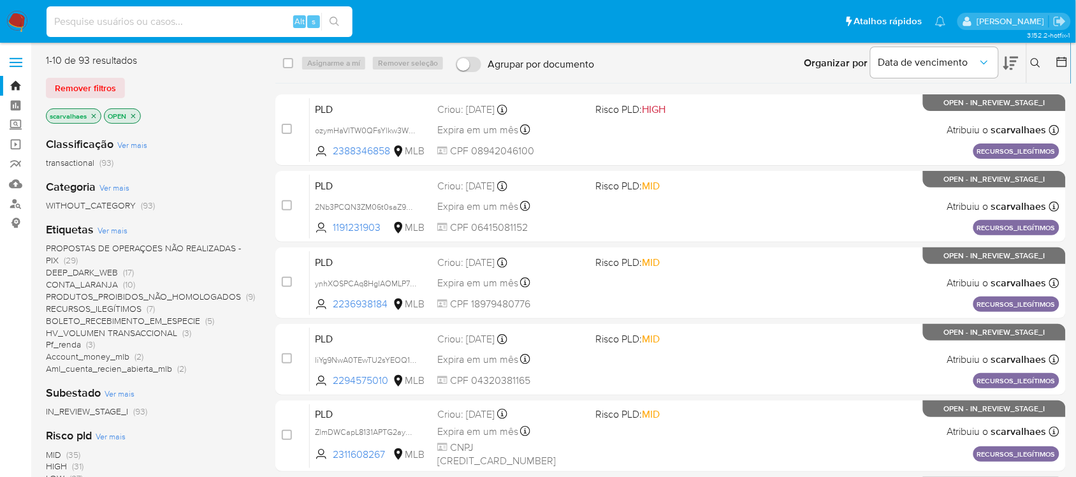
drag, startPoint x: 92, startPoint y: 33, endPoint x: 93, endPoint y: 25, distance: 7.7
paste input "DsyyYjQ3Iewqd3Z34qKTjreC"
type input "DsyyYjQ3Iewqd3Z34qKTjreC"
click at [335, 20] on icon "search-icon" at bounding box center [335, 22] width 10 height 10
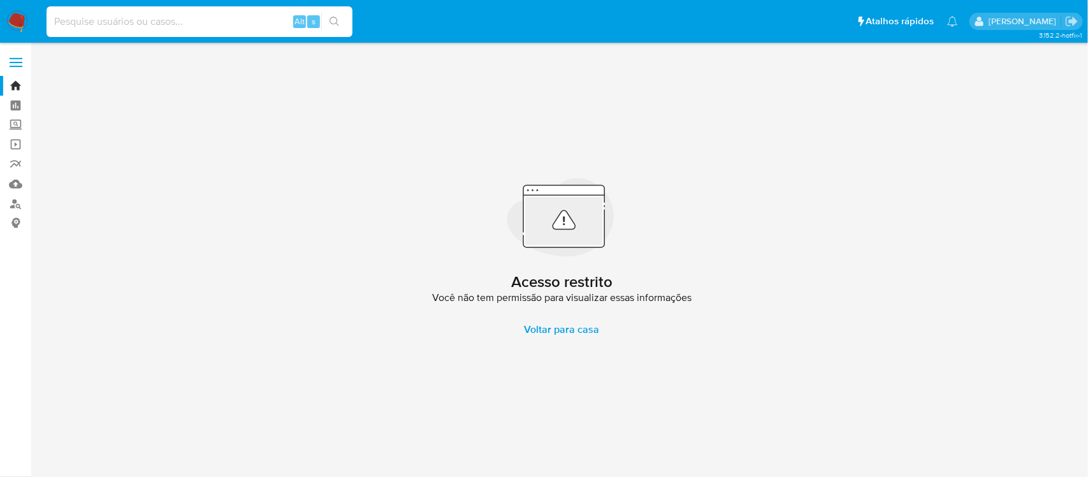
paste input "DsyyYjQ3Iewqd3Z34qKTjreC"
click at [53, 25] on input "DsyyYjQ3Iewqd3Z34qKTjreC" at bounding box center [200, 21] width 306 height 17
type input "DsyyYjQ3Iewqd3Z34qKTjreC"
click at [335, 23] on icon "search-icon" at bounding box center [335, 22] width 10 height 10
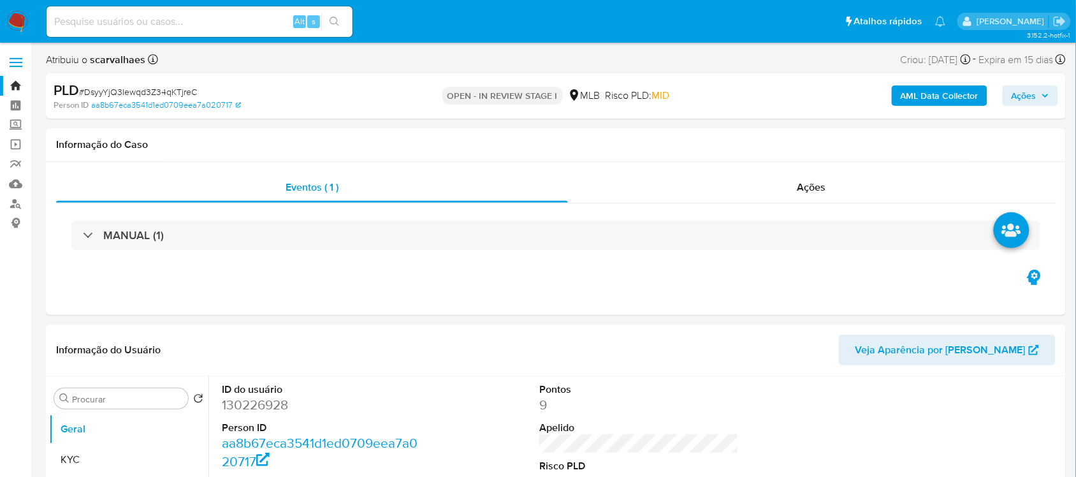
select select "10"
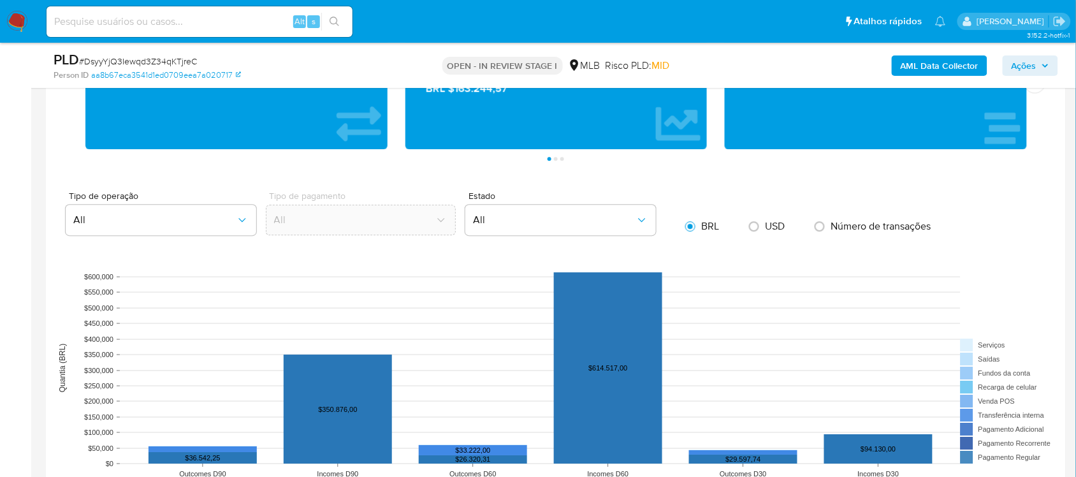
scroll to position [1116, 0]
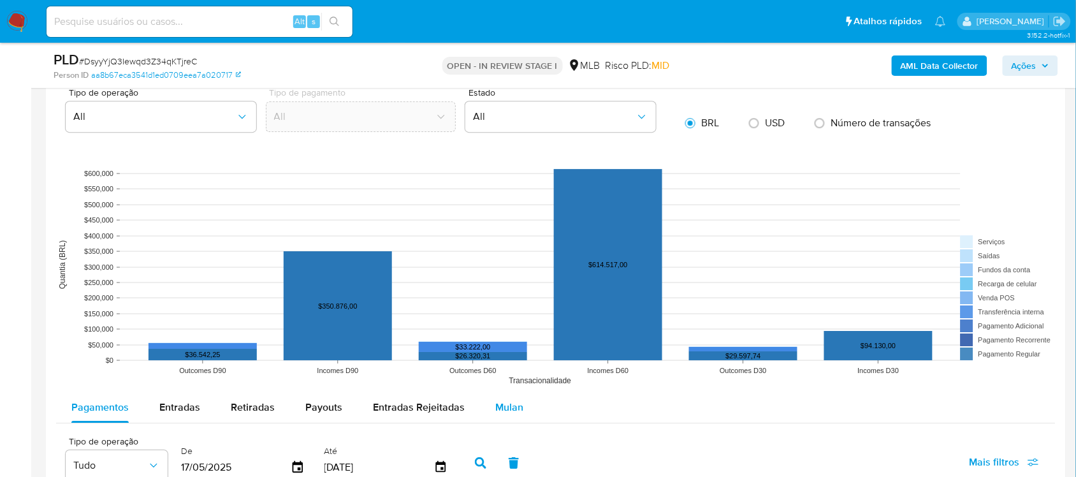
click at [499, 402] on span "Mulan" at bounding box center [509, 407] width 28 height 15
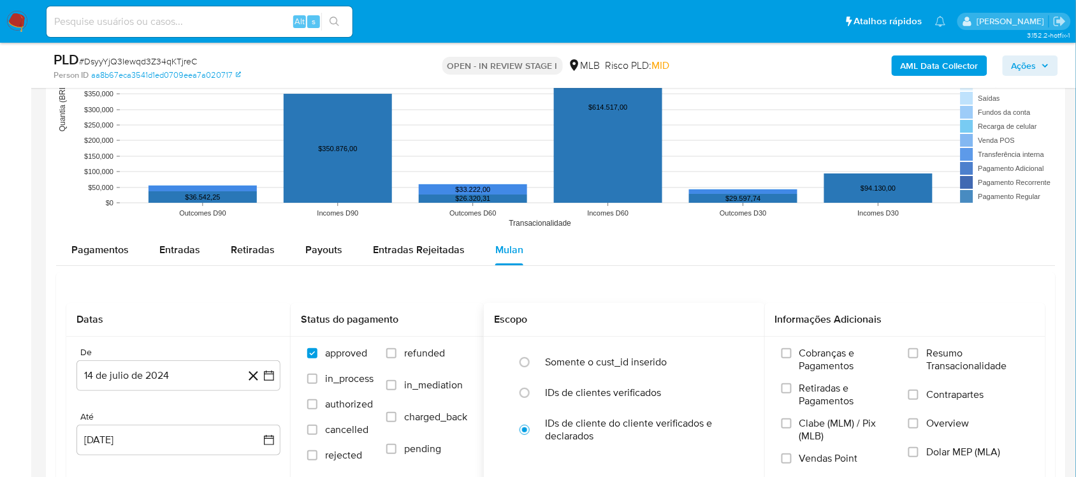
scroll to position [1275, 0]
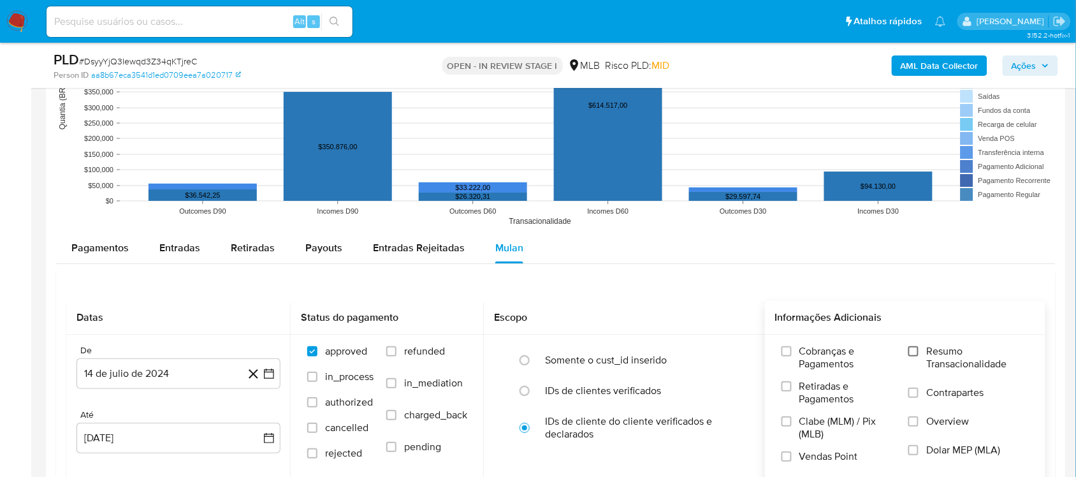
click at [909, 349] on input "Resumo Transacionalidade" at bounding box center [913, 351] width 10 height 10
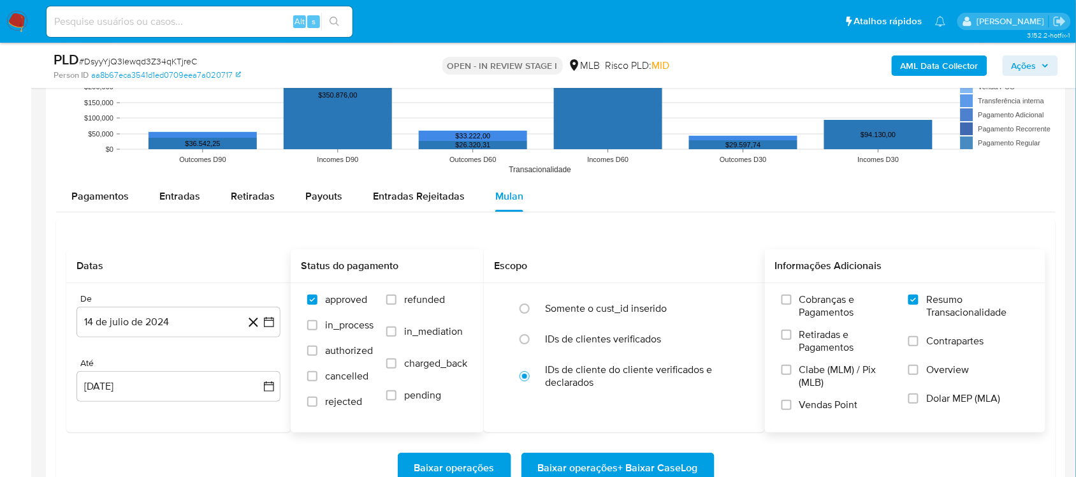
scroll to position [1355, 0]
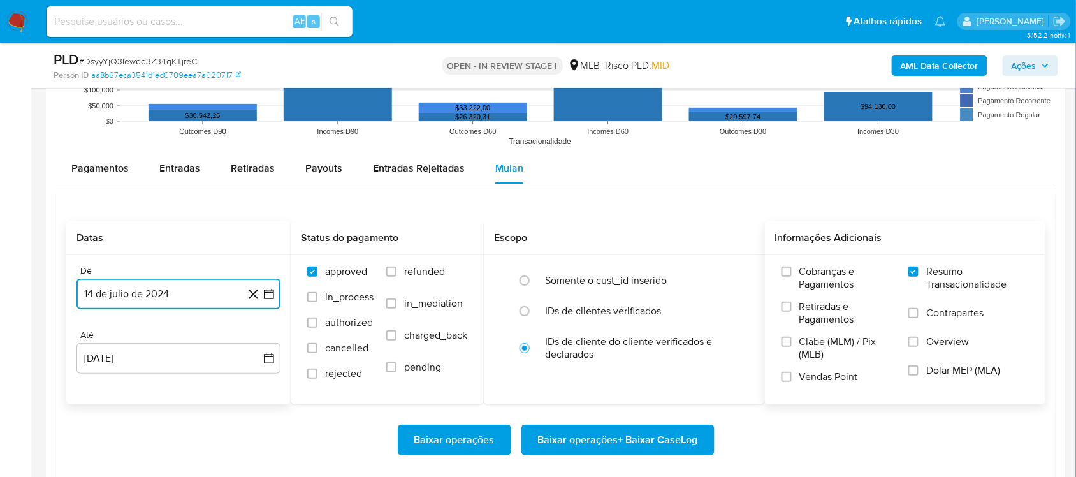
click at [269, 298] on icon "button" at bounding box center [269, 294] width 13 height 13
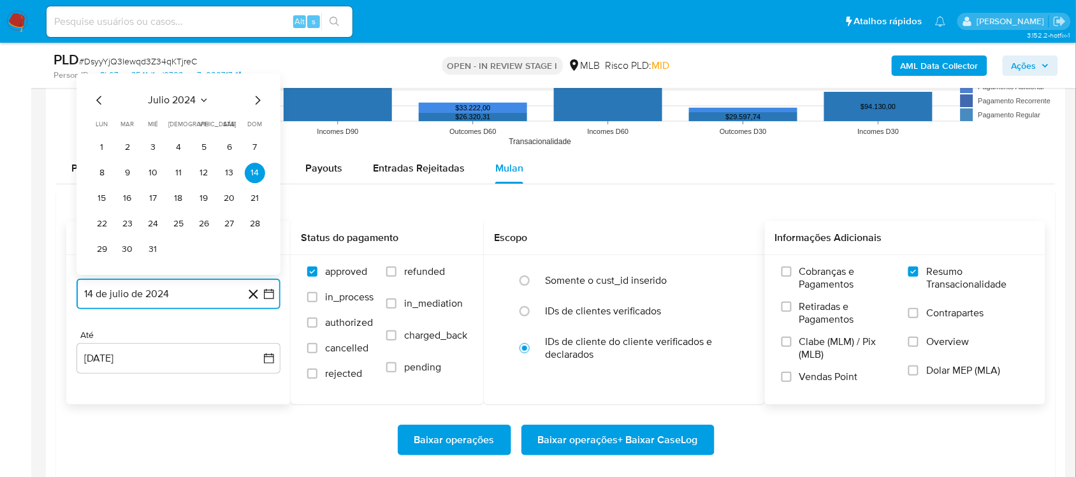
click at [257, 99] on icon "Mes siguiente" at bounding box center [258, 100] width 5 height 9
click at [254, 75] on icon "Mes siguiente" at bounding box center [257, 74] width 15 height 15
click at [256, 100] on icon "Mes siguiente" at bounding box center [257, 99] width 15 height 15
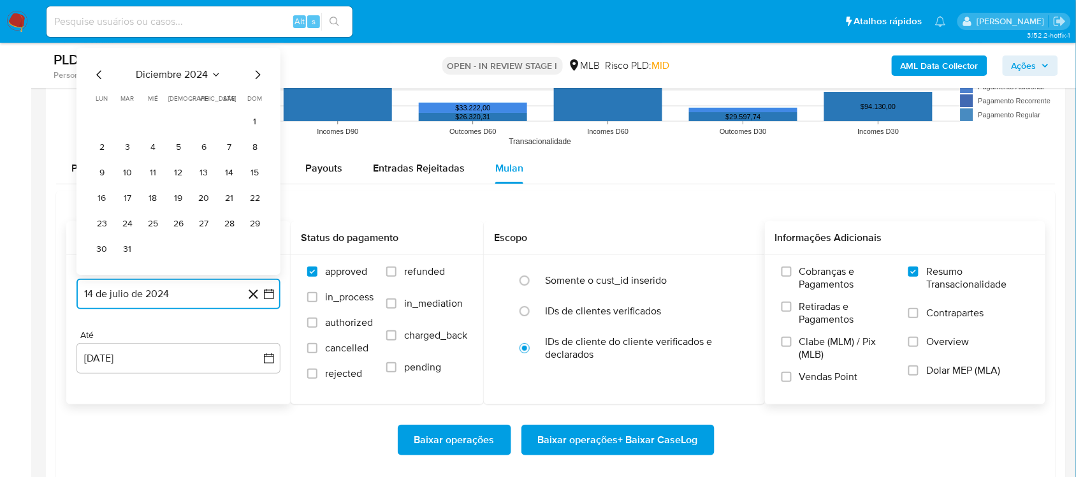
click at [255, 78] on icon "Mes siguiente" at bounding box center [257, 74] width 15 height 15
click at [255, 102] on icon "Mes siguiente" at bounding box center [257, 99] width 15 height 15
click at [259, 75] on icon "Mes siguiente" at bounding box center [258, 74] width 5 height 9
click at [121, 201] on button "15" at bounding box center [127, 198] width 20 height 20
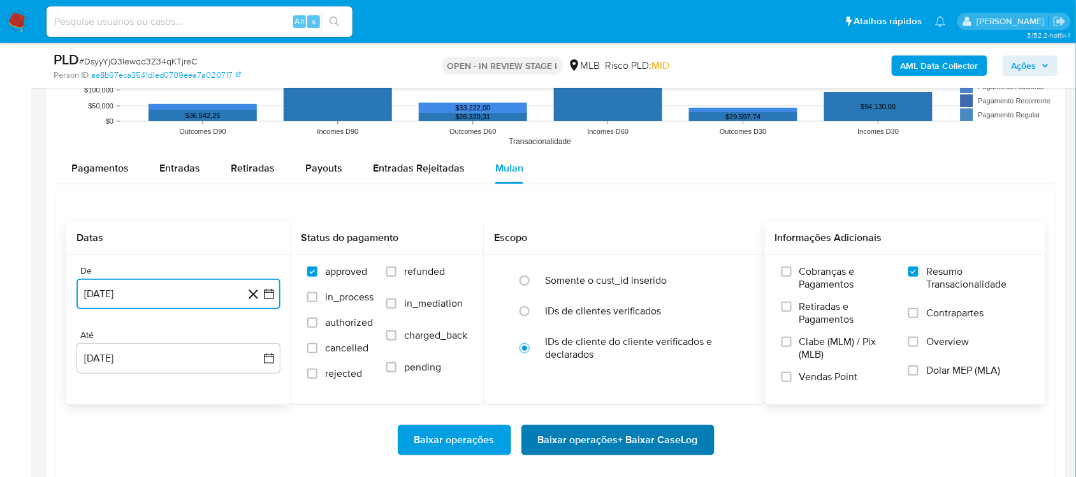
click at [611, 443] on span "Baixar operações + Baixar CaseLog" at bounding box center [618, 440] width 160 height 28
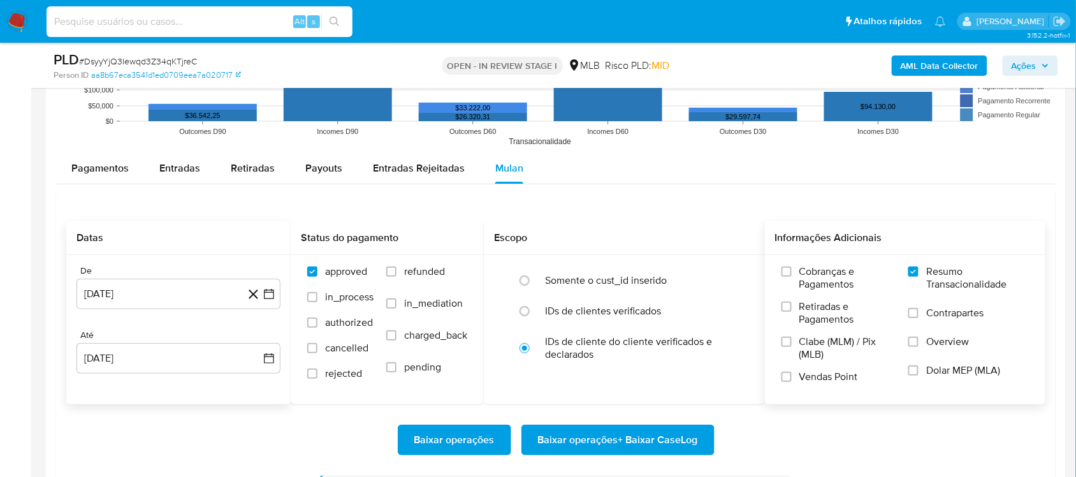
click at [159, 24] on input at bounding box center [200, 21] width 306 height 17
paste input "1ztQe2M0Dx3mQL7Nxe5uZq1c"
type input "1ztQe2M0Dx3mQL7Nxe5uZq1c"
click at [333, 24] on icon "search-icon" at bounding box center [335, 22] width 10 height 10
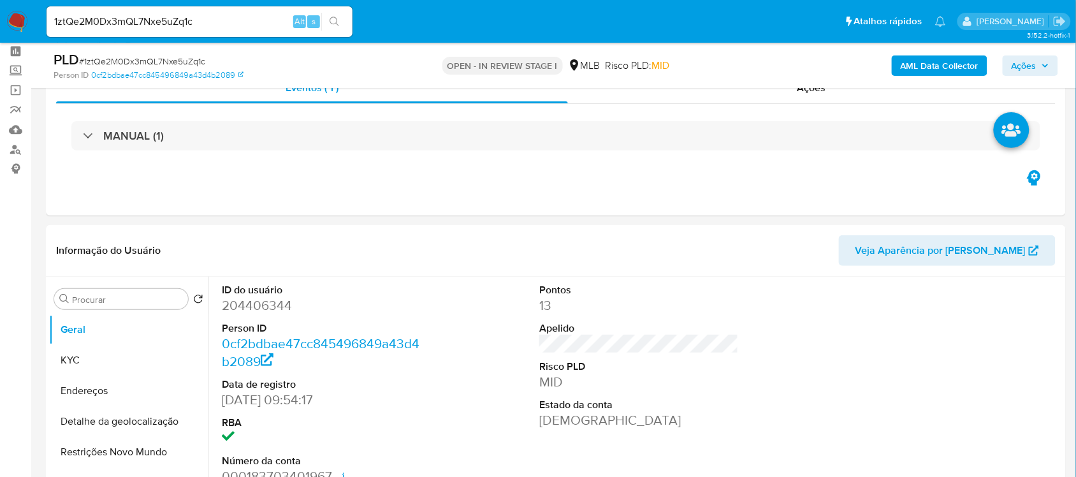
scroll to position [159, 0]
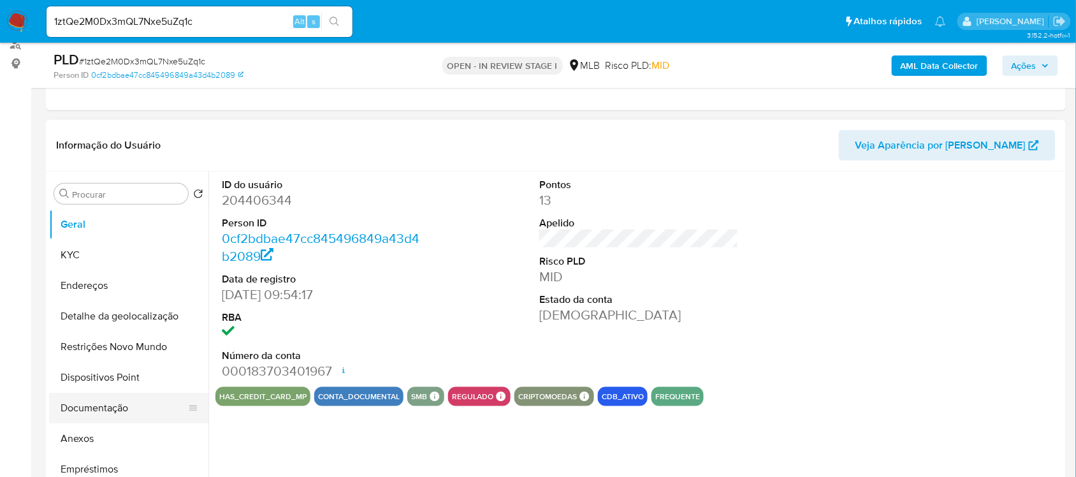
select select "10"
click at [99, 409] on button "Documentação" at bounding box center [123, 408] width 149 height 31
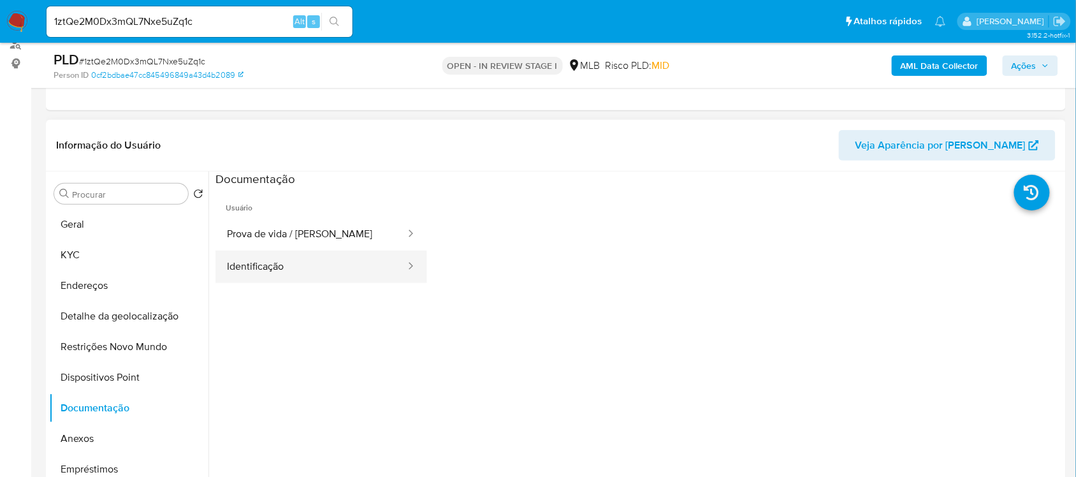
click at [317, 262] on button "Identificação" at bounding box center [310, 267] width 191 height 33
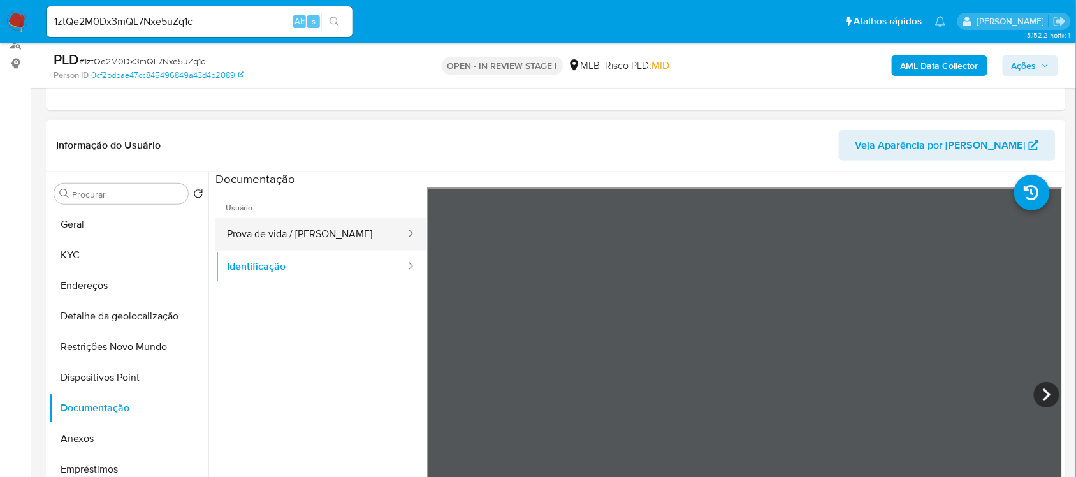
click at [277, 240] on button "Prova de vida / Selfie" at bounding box center [310, 234] width 191 height 33
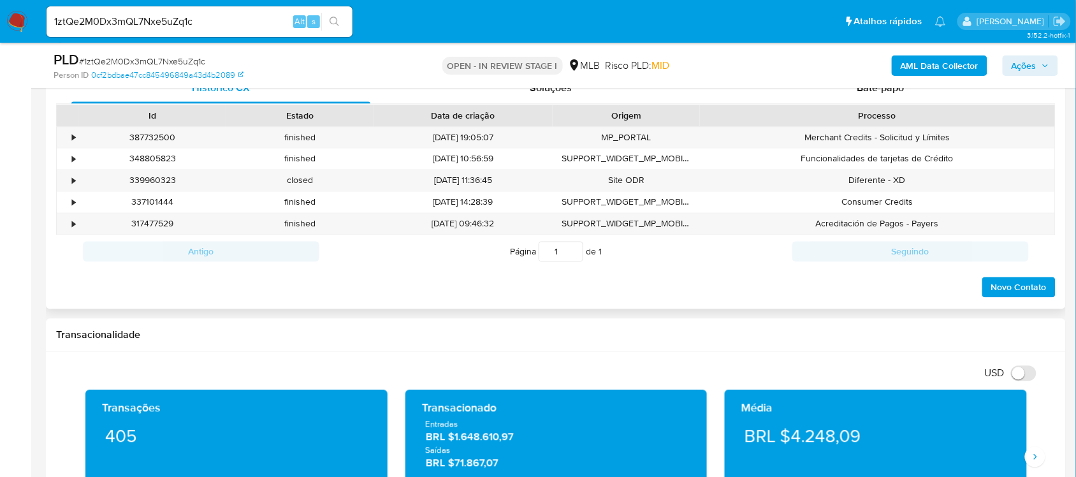
scroll to position [558, 0]
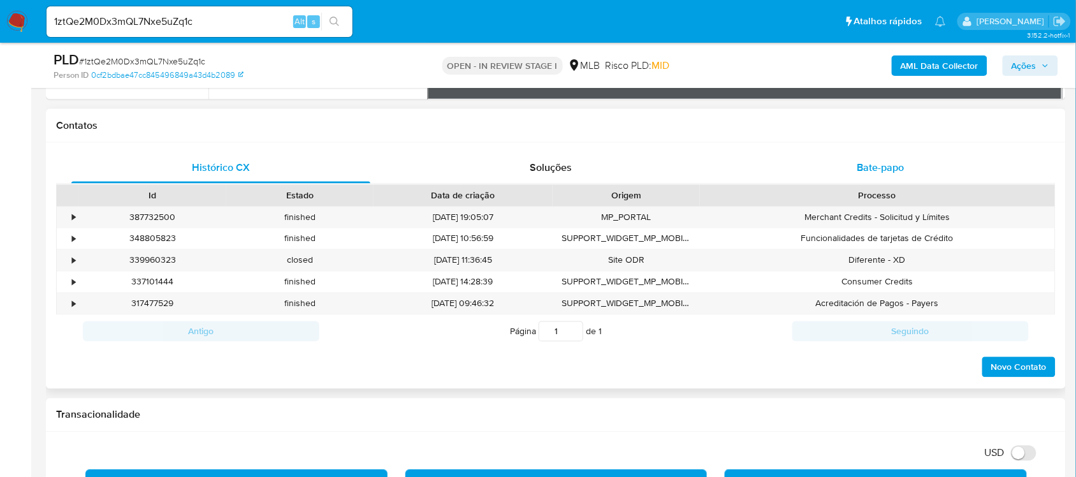
click at [868, 167] on span "Bate-papo" at bounding box center [880, 168] width 47 height 15
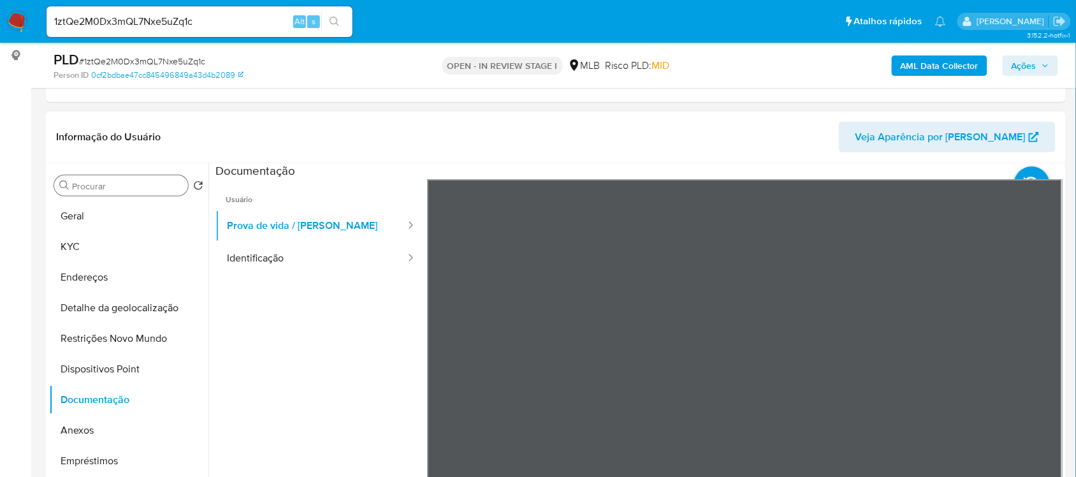
scroll to position [159, 0]
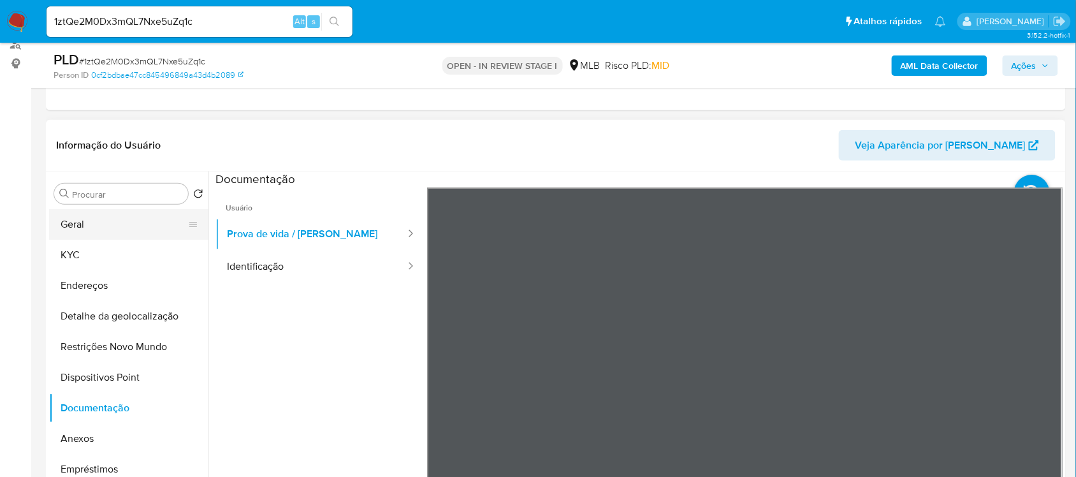
click at [110, 227] on button "Geral" at bounding box center [123, 224] width 149 height 31
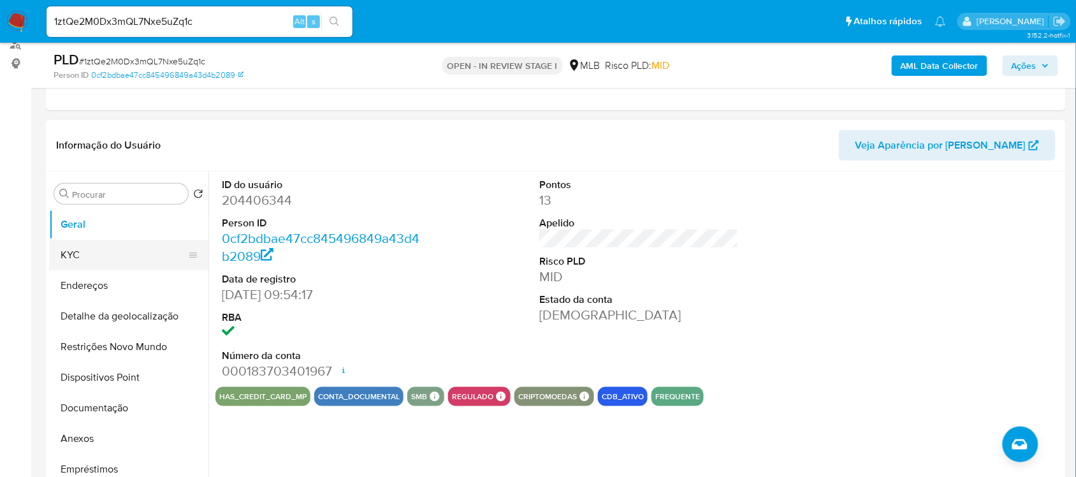
click at [81, 249] on button "KYC" at bounding box center [123, 255] width 149 height 31
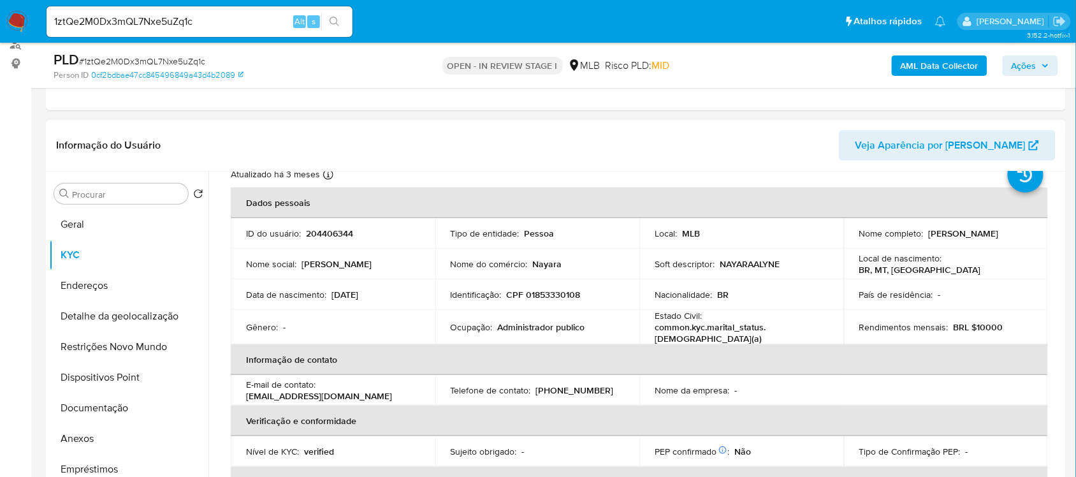
scroll to position [80, 0]
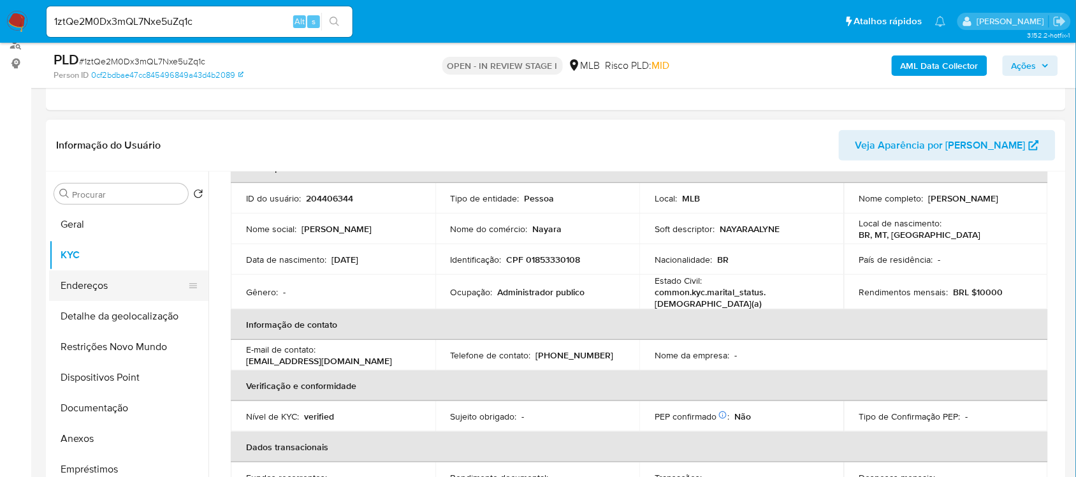
click at [102, 284] on button "Endereços" at bounding box center [123, 285] width 149 height 31
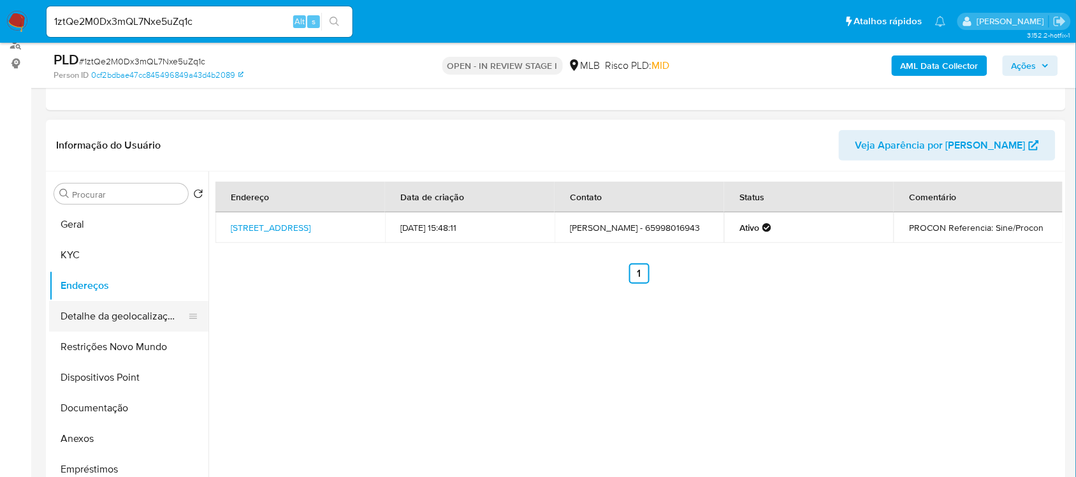
click at [137, 320] on button "Detalhe da geolocalização" at bounding box center [123, 316] width 149 height 31
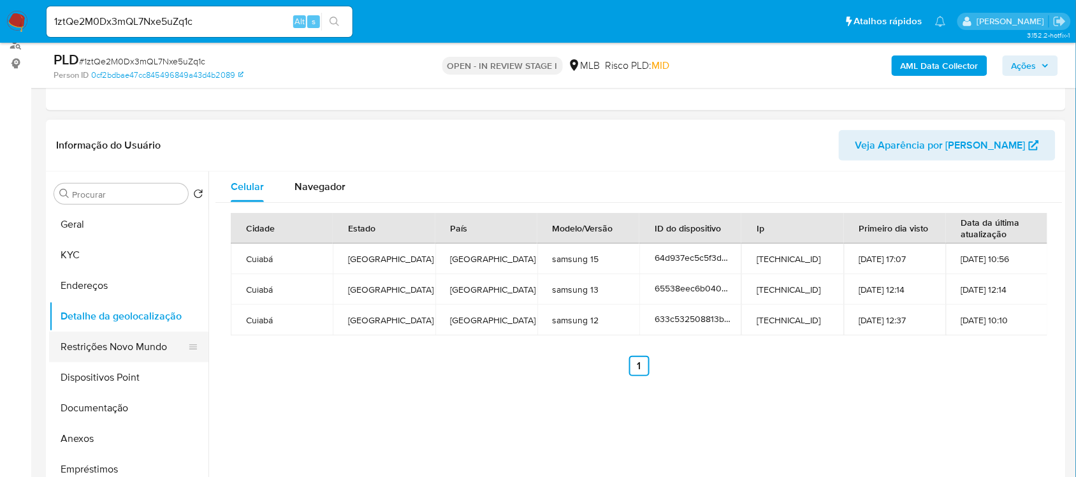
click at [131, 345] on button "Restrições Novo Mundo" at bounding box center [123, 346] width 149 height 31
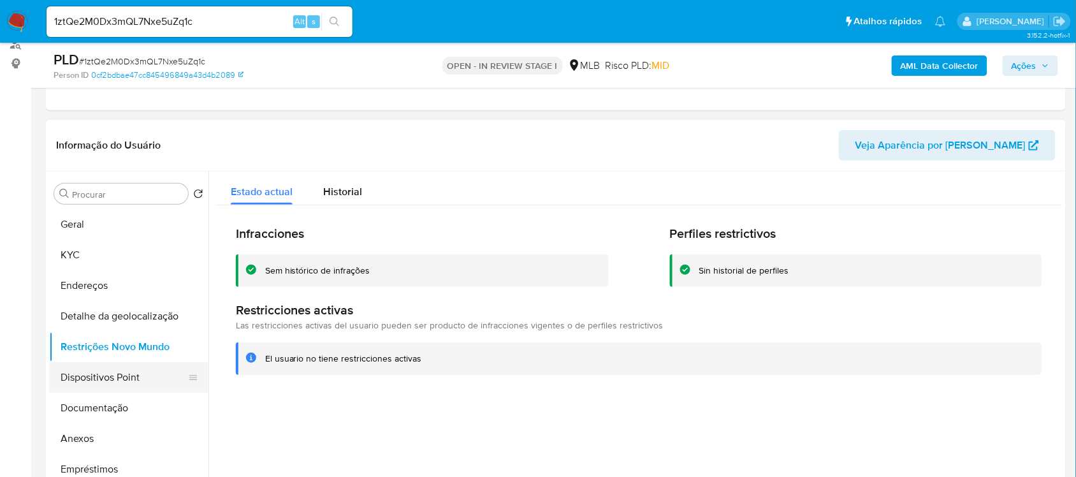
click at [135, 378] on button "Dispositivos Point" at bounding box center [123, 377] width 149 height 31
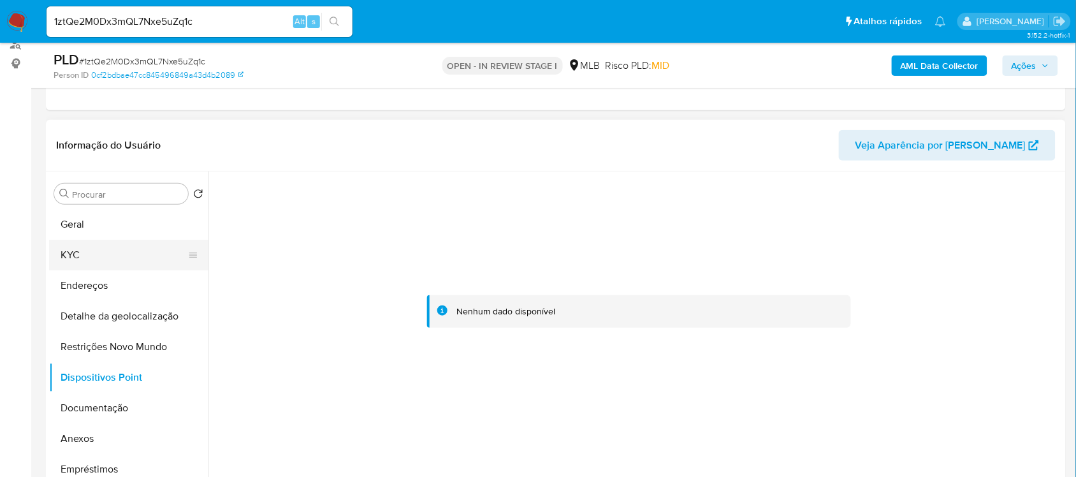
click at [71, 252] on button "KYC" at bounding box center [123, 255] width 149 height 31
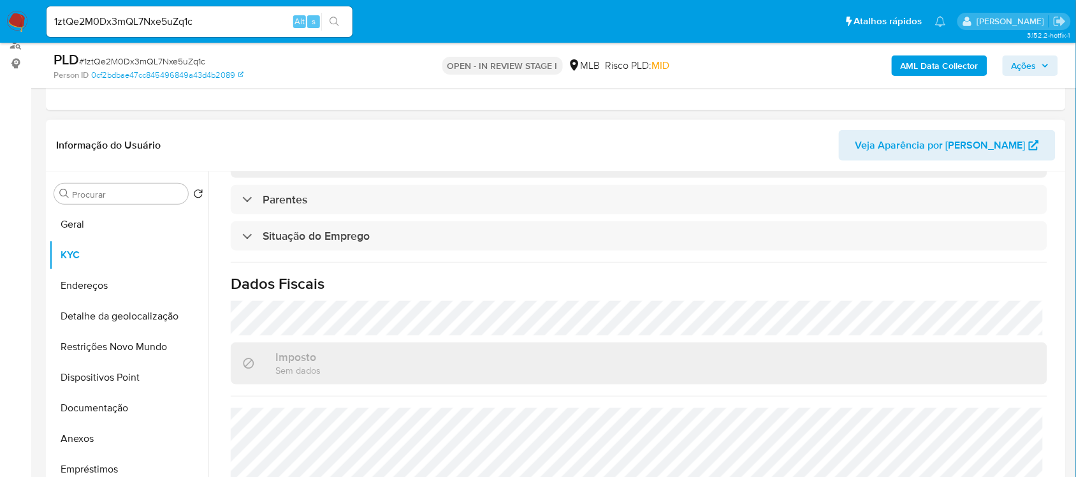
scroll to position [542, 0]
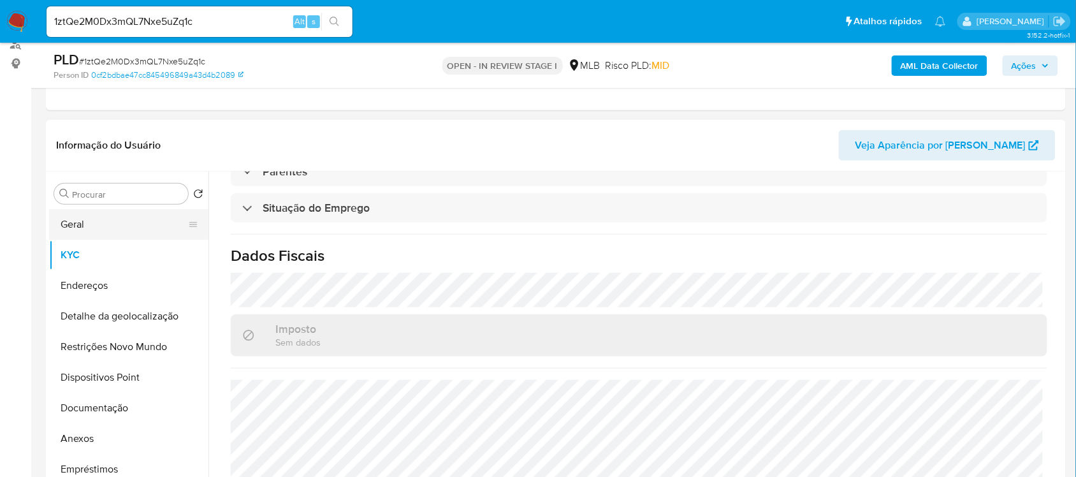
click at [115, 226] on button "Geral" at bounding box center [123, 224] width 149 height 31
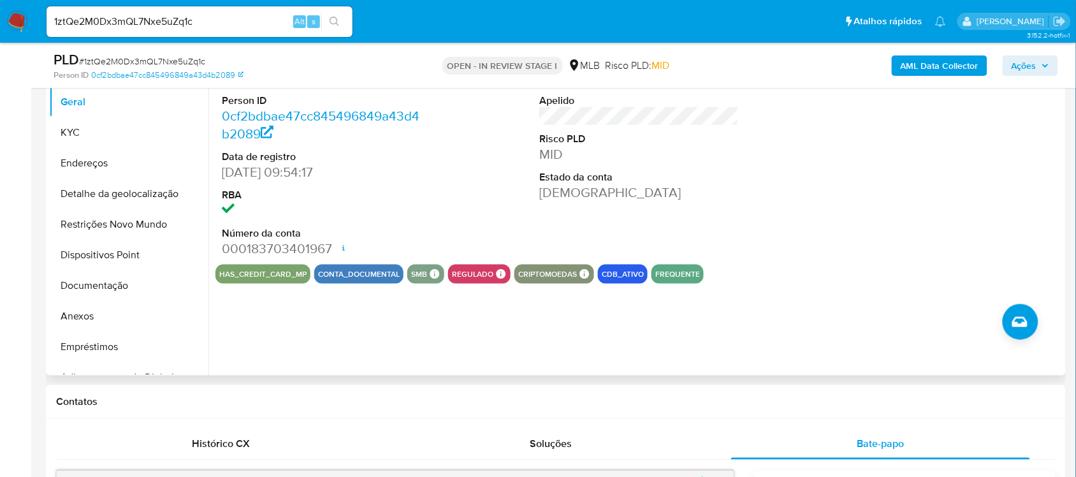
scroll to position [319, 0]
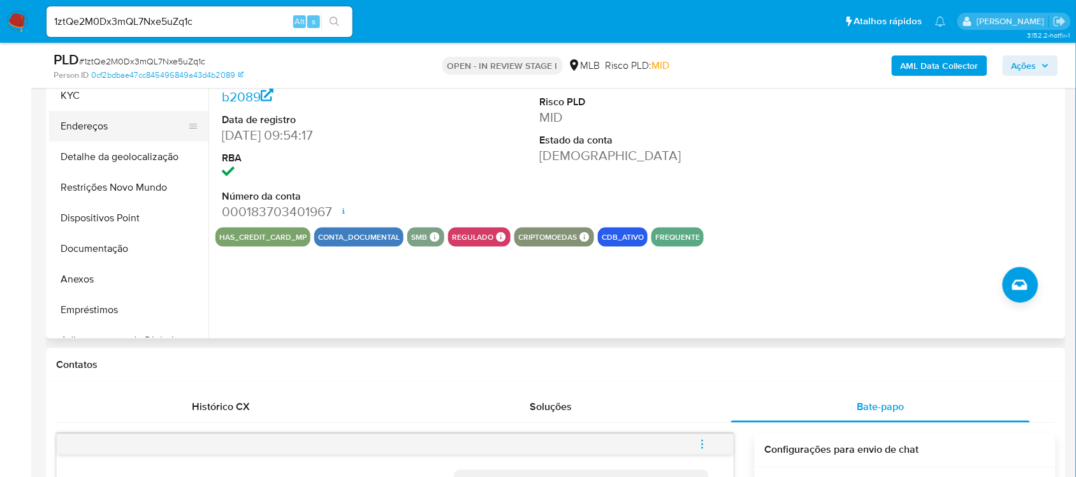
click at [93, 129] on button "Endereços" at bounding box center [123, 126] width 149 height 31
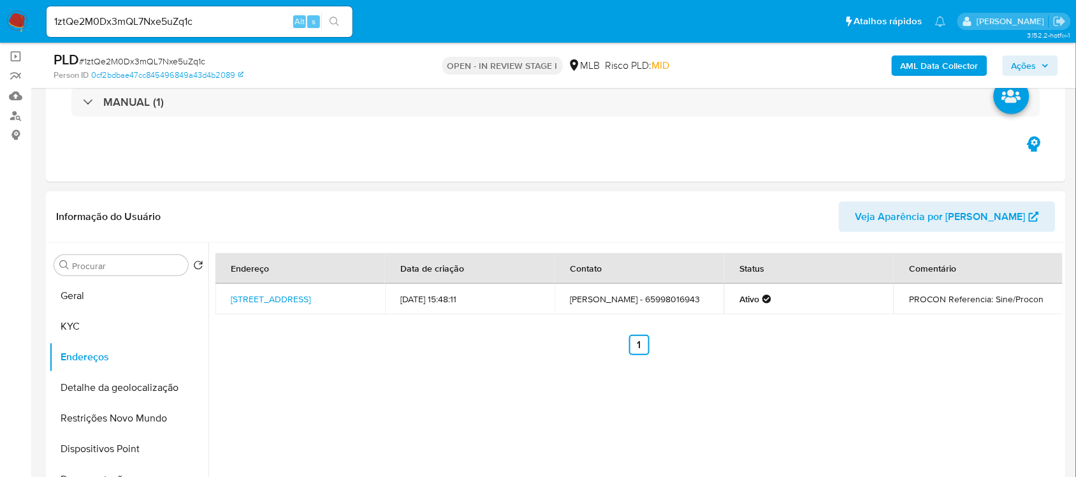
scroll to position [80, 0]
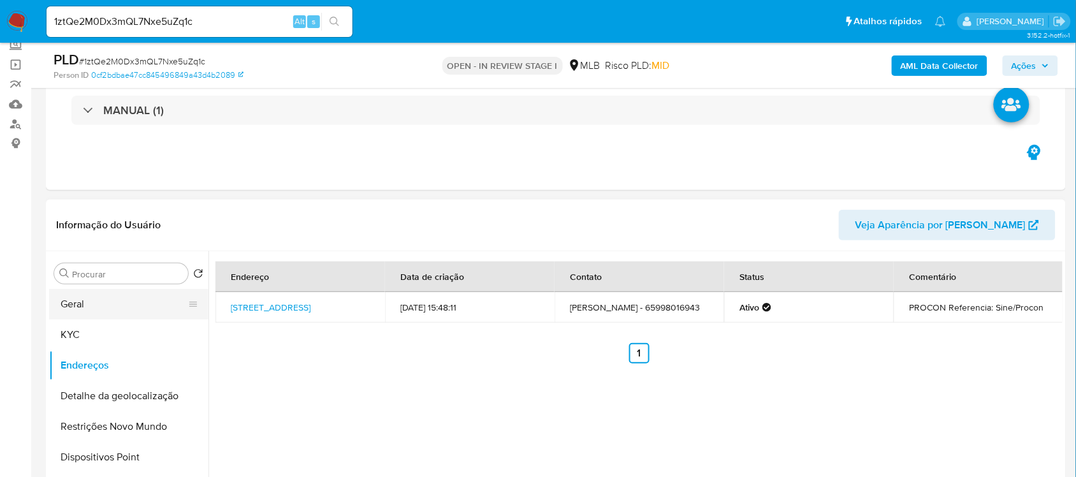
click at [84, 304] on button "Geral" at bounding box center [123, 304] width 149 height 31
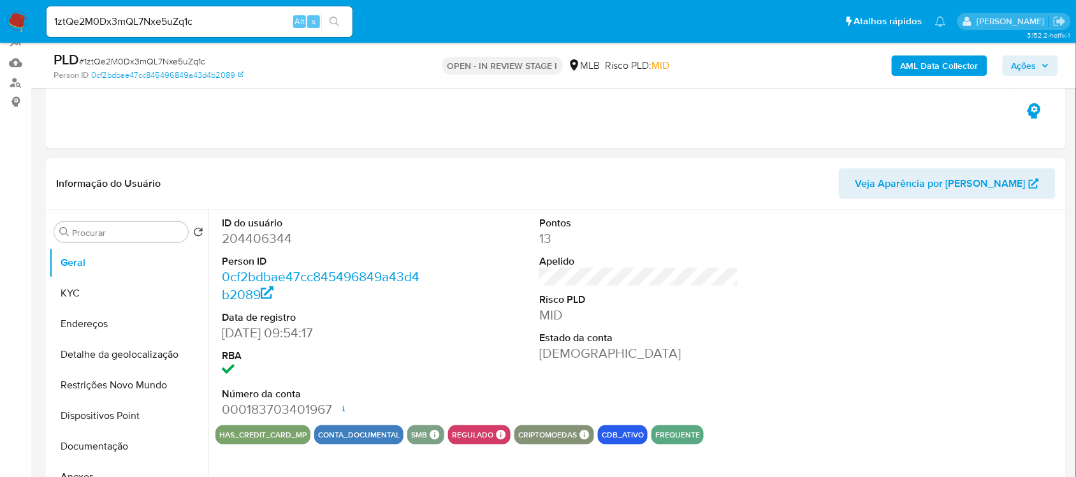
scroll to position [159, 0]
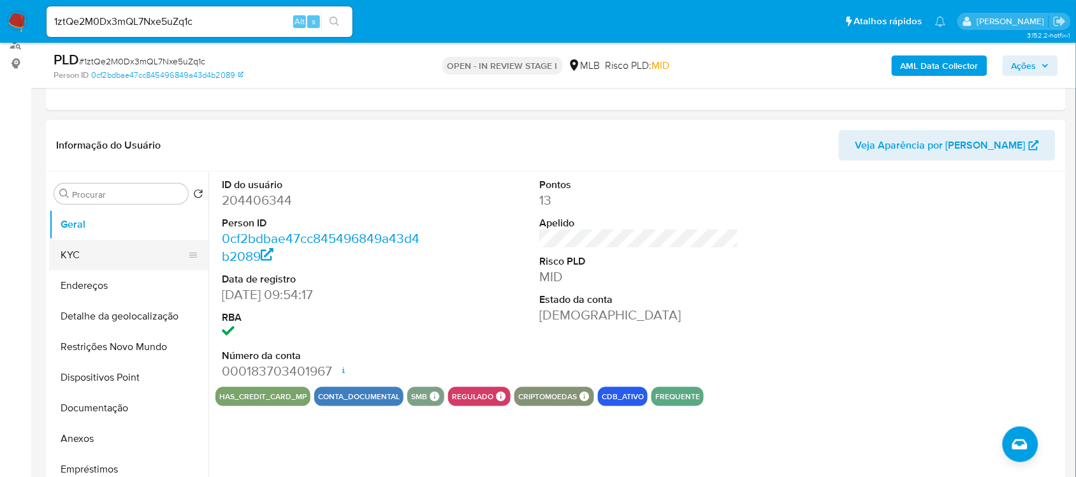
click at [104, 252] on button "KYC" at bounding box center [123, 255] width 149 height 31
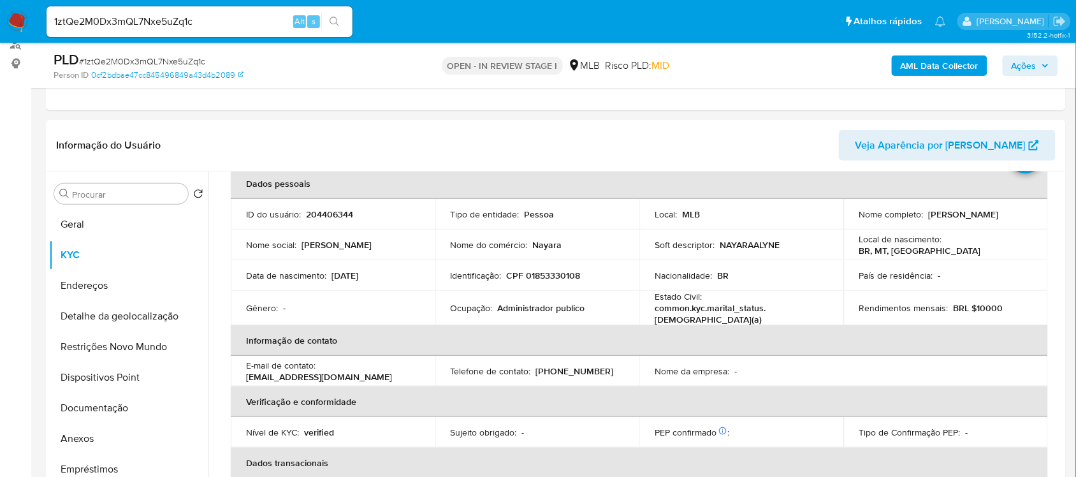
scroll to position [80, 0]
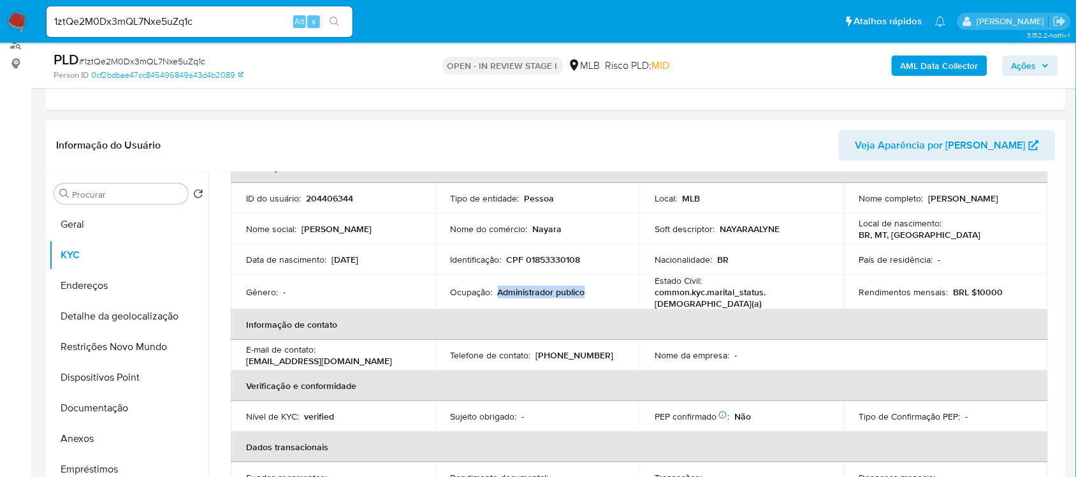
drag, startPoint x: 499, startPoint y: 291, endPoint x: 590, endPoint y: 293, distance: 91.2
click at [590, 293] on div "Ocupação : Administrador publico" at bounding box center [538, 291] width 174 height 11
copy p "Administrador publico"
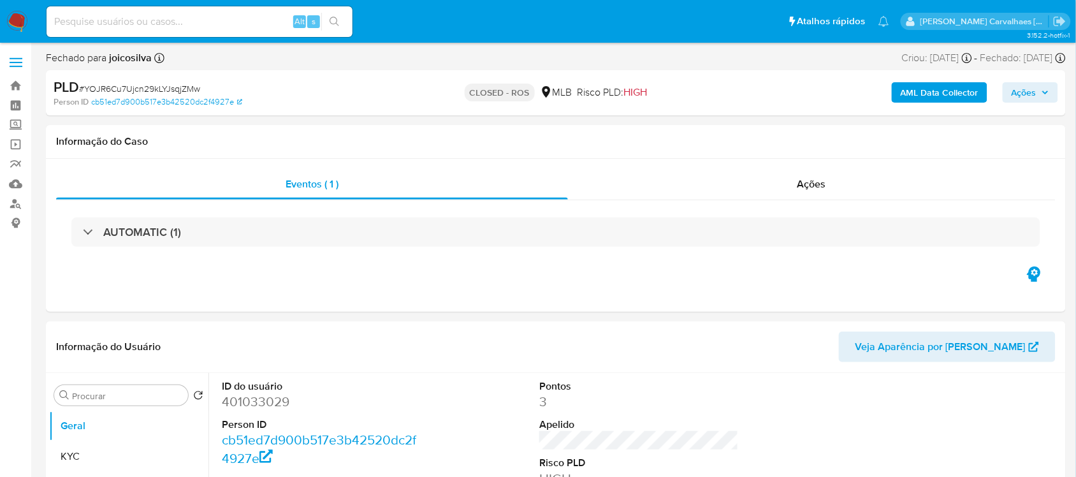
select select "10"
click at [11, 202] on link "Localizador de pessoas" at bounding box center [76, 204] width 152 height 20
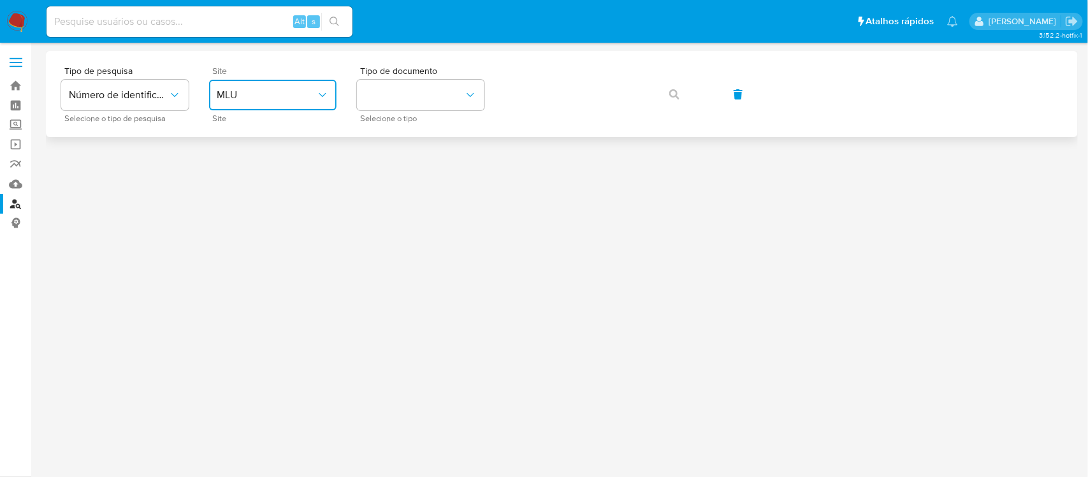
click at [292, 93] on span "MLU" at bounding box center [266, 95] width 99 height 13
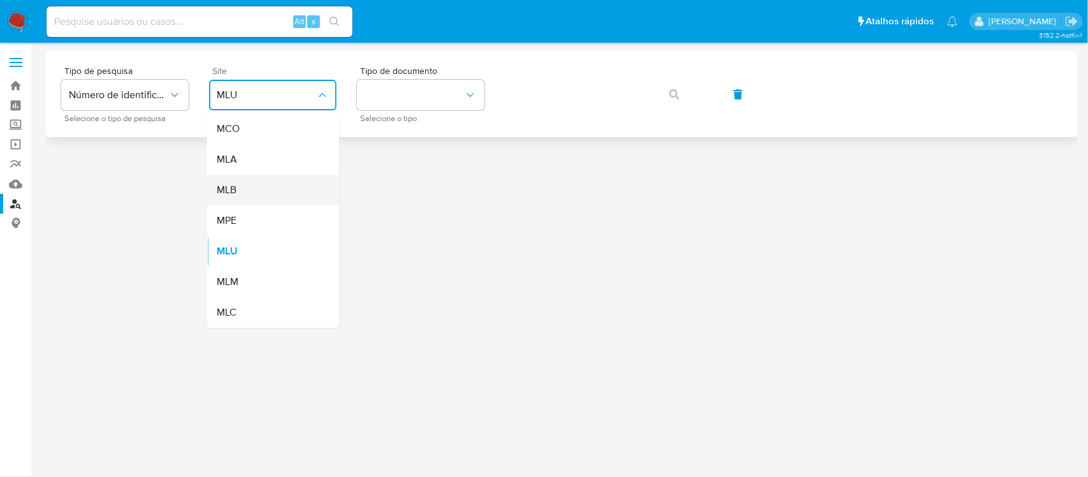
click at [260, 186] on div "MLB" at bounding box center [269, 190] width 105 height 31
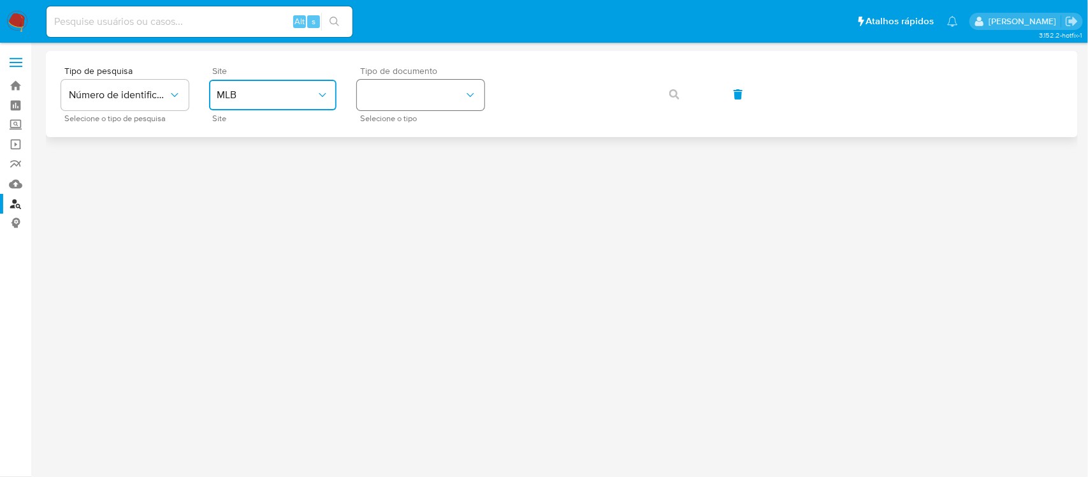
click at [382, 85] on button "identificationType" at bounding box center [420, 95] width 127 height 31
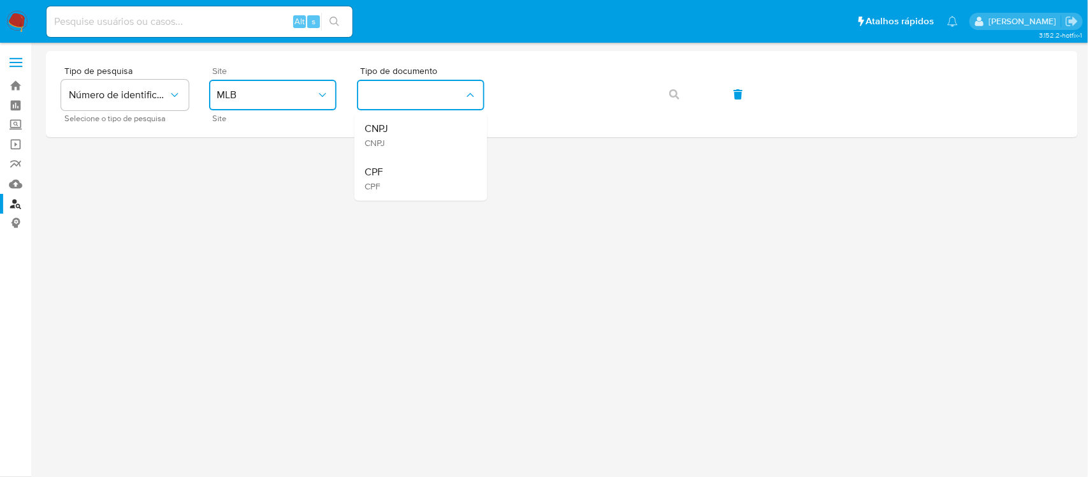
click at [386, 169] on div "CPF CPF" at bounding box center [417, 178] width 105 height 43
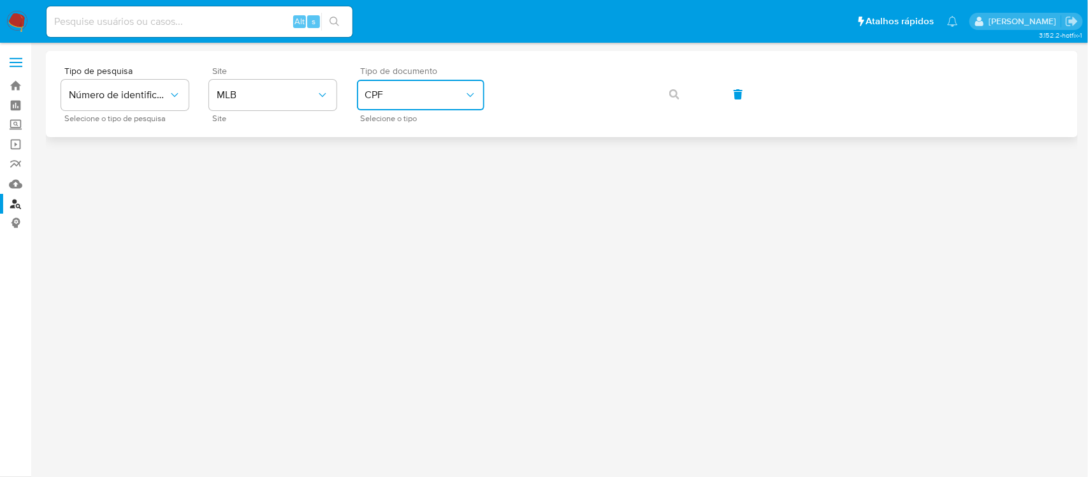
click at [390, 106] on button "CPF" at bounding box center [420, 95] width 127 height 31
click at [390, 131] on div "CNPJ CNPJ" at bounding box center [417, 135] width 105 height 43
click at [669, 94] on icon "button" at bounding box center [674, 94] width 10 height 10
